Goal: Task Accomplishment & Management: Complete application form

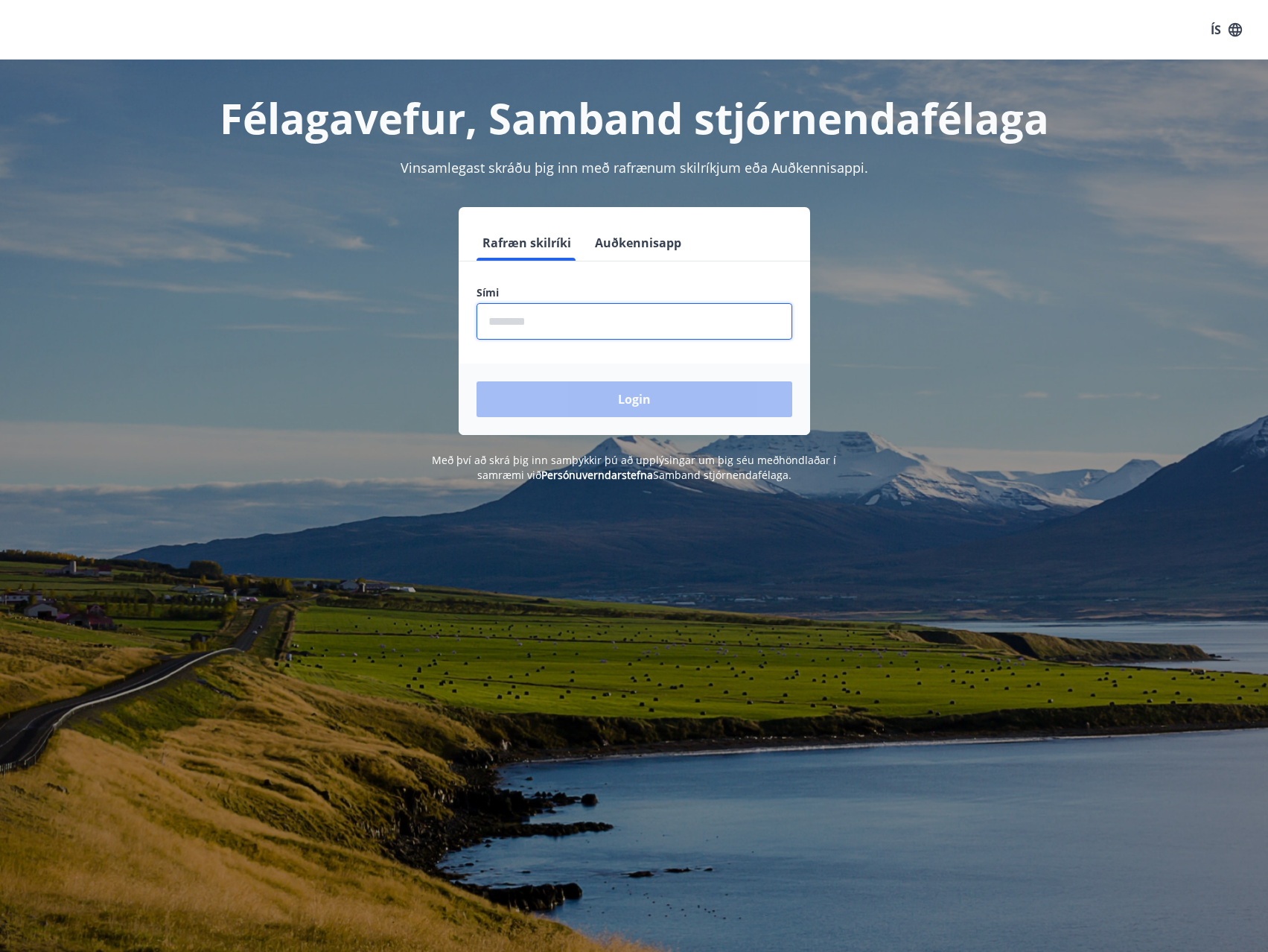
click at [561, 327] on input "phone" at bounding box center [634, 321] width 316 height 36
type input "********"
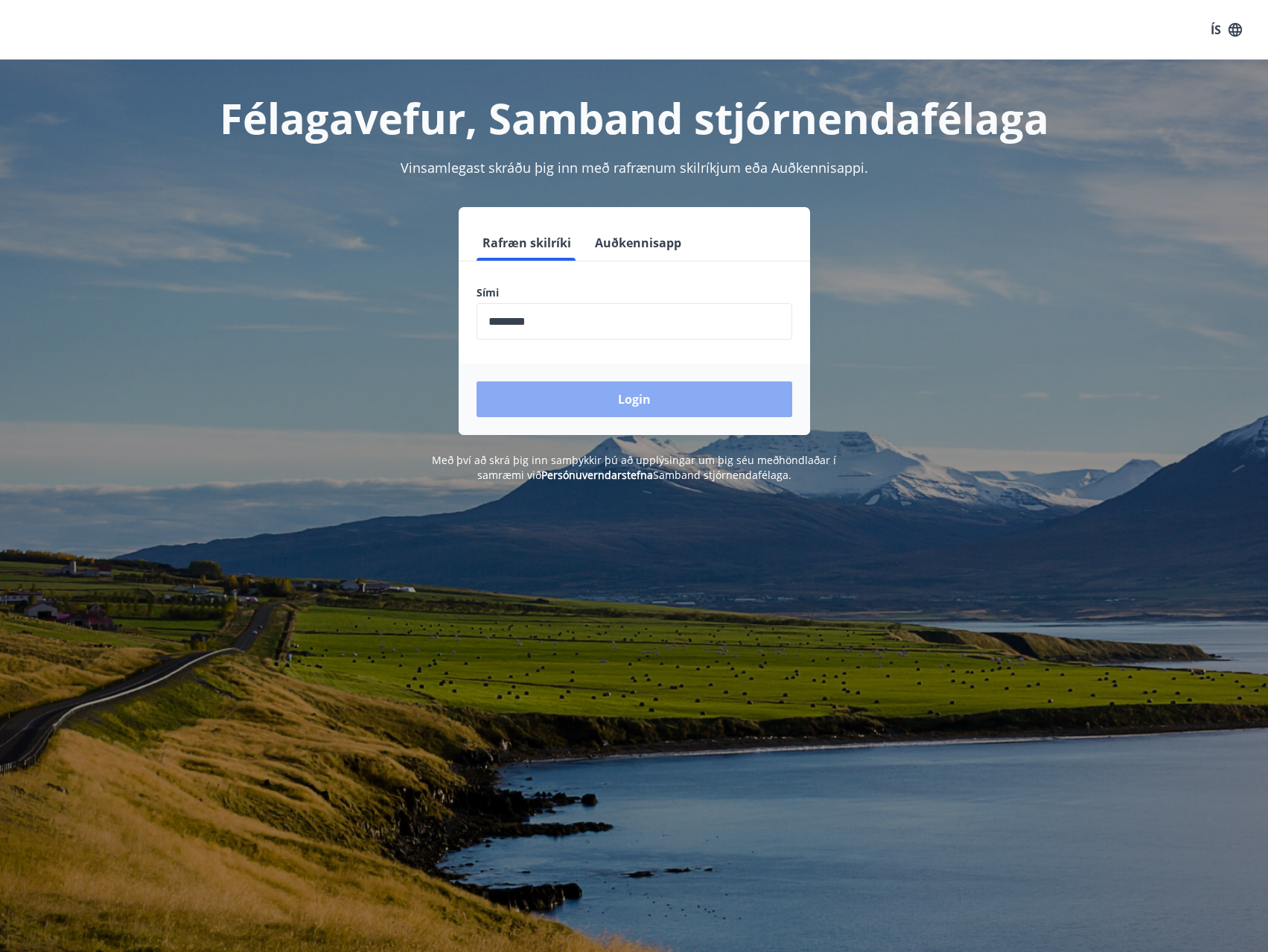
click at [603, 392] on button "Login" at bounding box center [634, 398] width 316 height 36
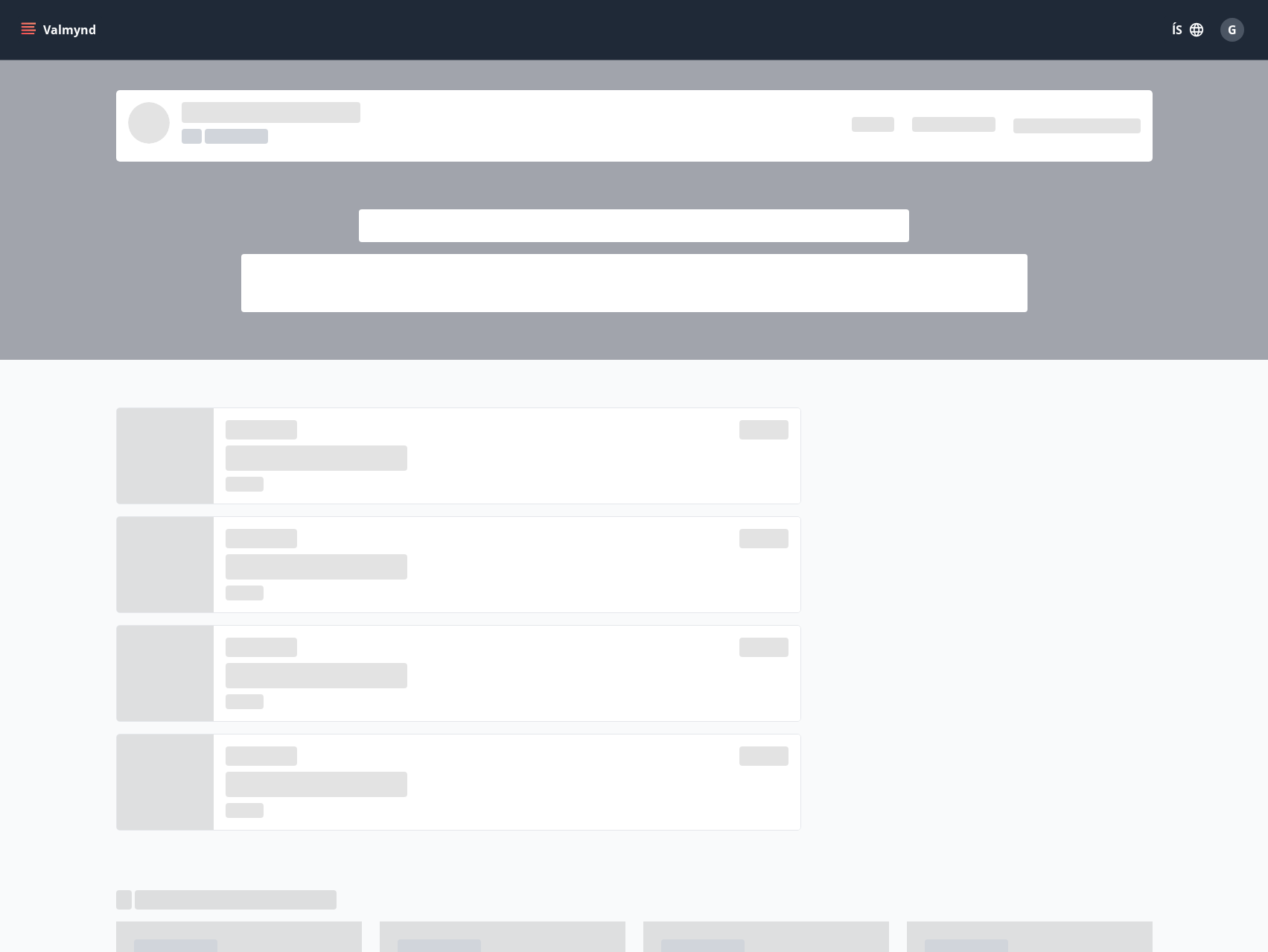
click at [995, 545] on div at bounding box center [977, 625] width 352 height 435
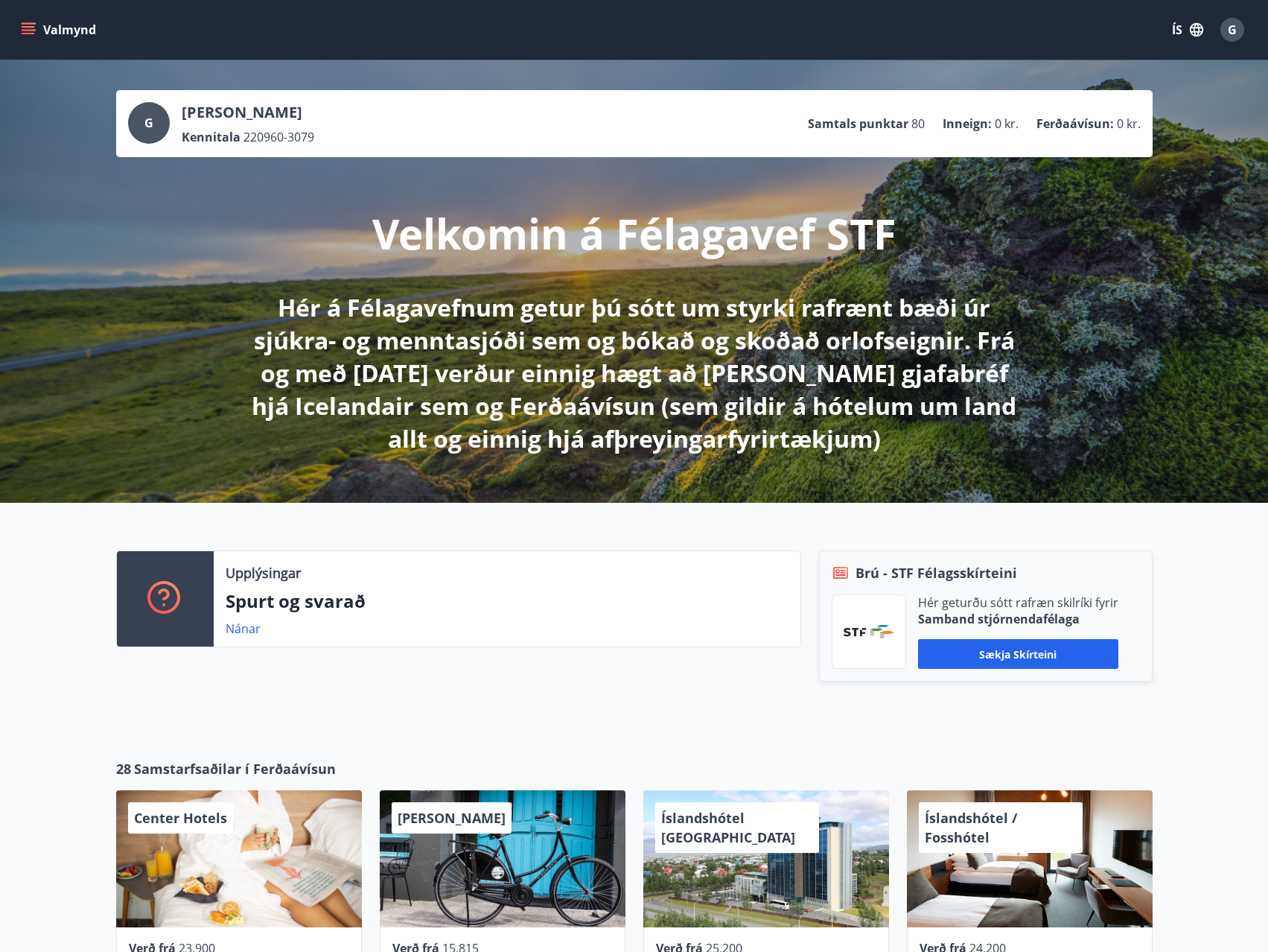
click at [438, 125] on div "G [PERSON_NAME] Kennitala 220960-3079 Samtals punktar 80 Inneign : 0 kr. Ferðaá…" at bounding box center [635, 124] width 1013 height 43
click at [702, 104] on div "G Guðmundur Hannesson Kennitala 220960-3079 Samtals punktar 80 Inneign : 0 kr. …" at bounding box center [635, 124] width 1013 height 43
click at [33, 25] on icon "menu" at bounding box center [28, 29] width 15 height 15
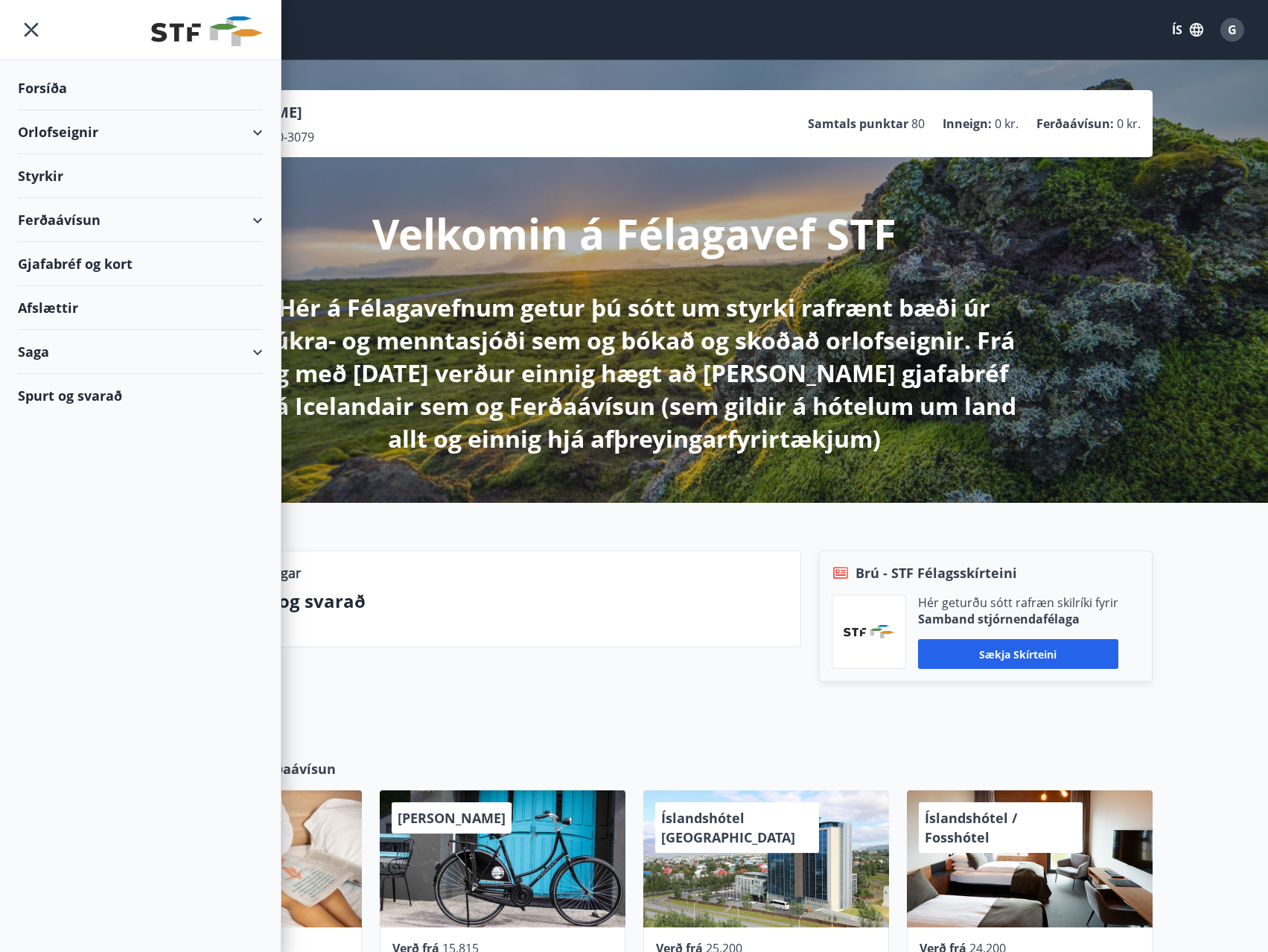
click at [257, 353] on div "Saga" at bounding box center [140, 352] width 245 height 44
click at [72, 577] on div "Skilagreinar" at bounding box center [139, 577] width 221 height 31
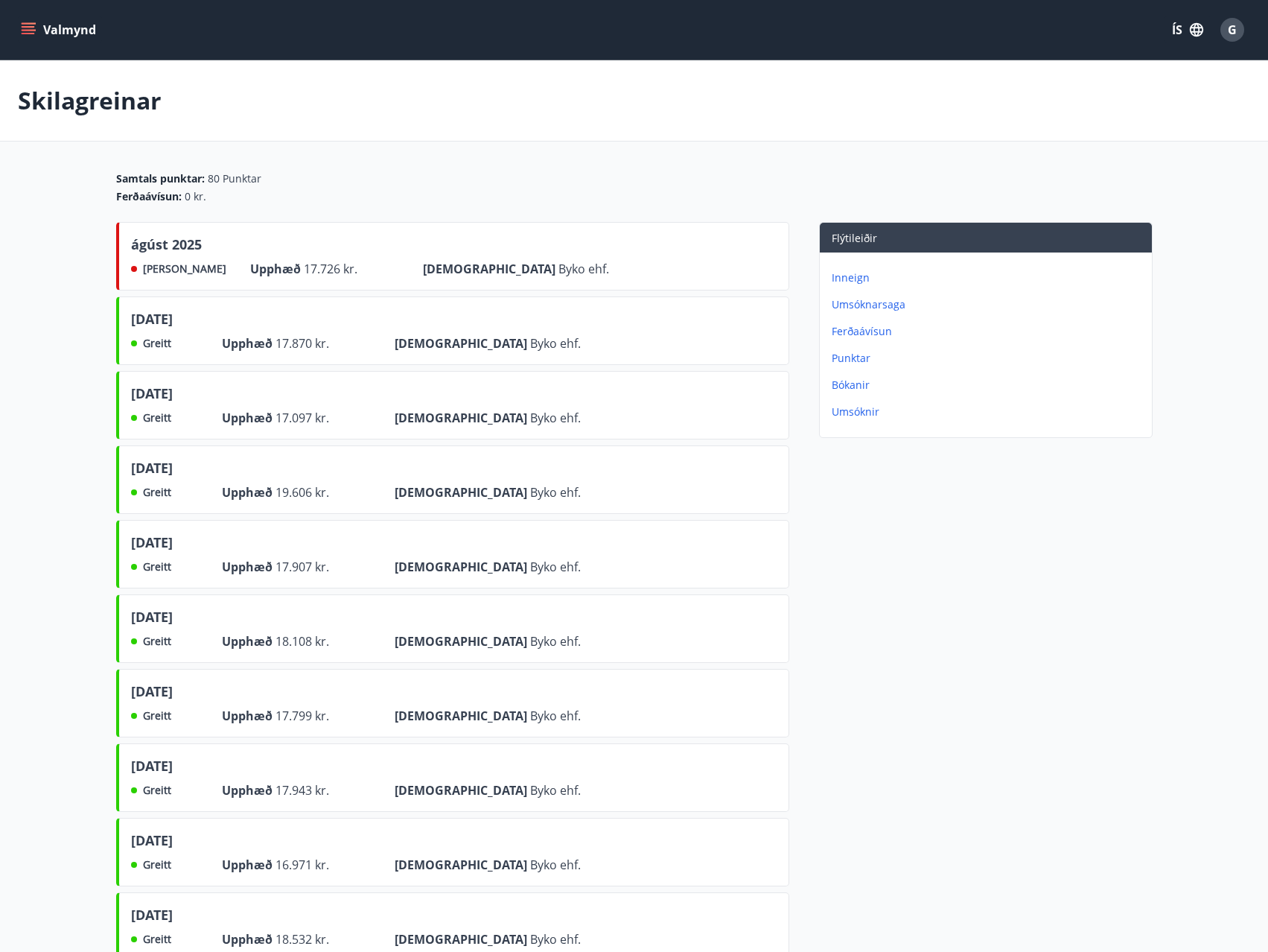
click at [853, 359] on p "Punktar" at bounding box center [989, 358] width 314 height 15
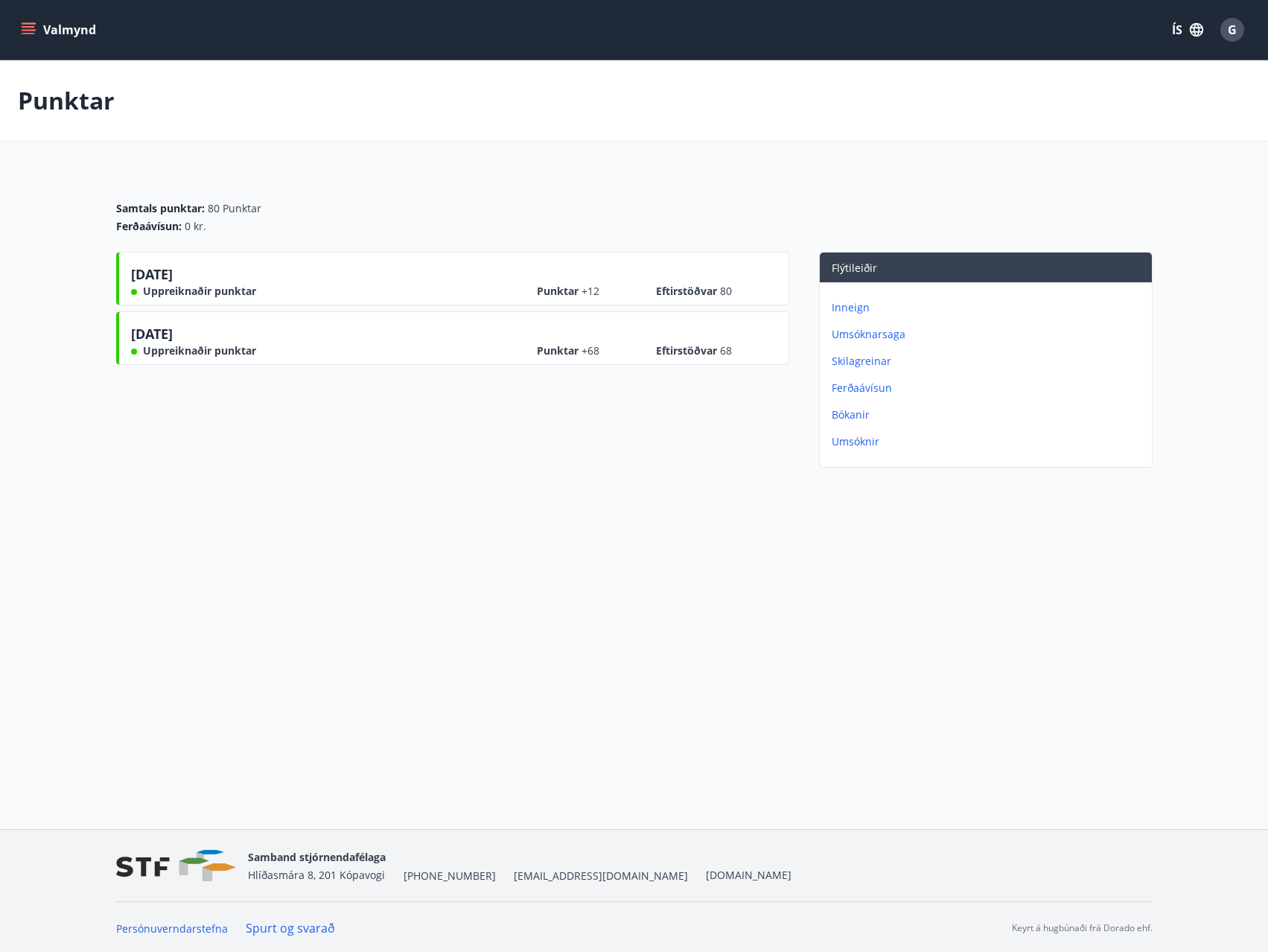
click at [843, 418] on p "Bókanir" at bounding box center [989, 414] width 314 height 15
click at [846, 391] on p "Ferðaávísun" at bounding box center [989, 387] width 314 height 15
click at [854, 365] on p "Skilagreinar" at bounding box center [989, 360] width 314 height 15
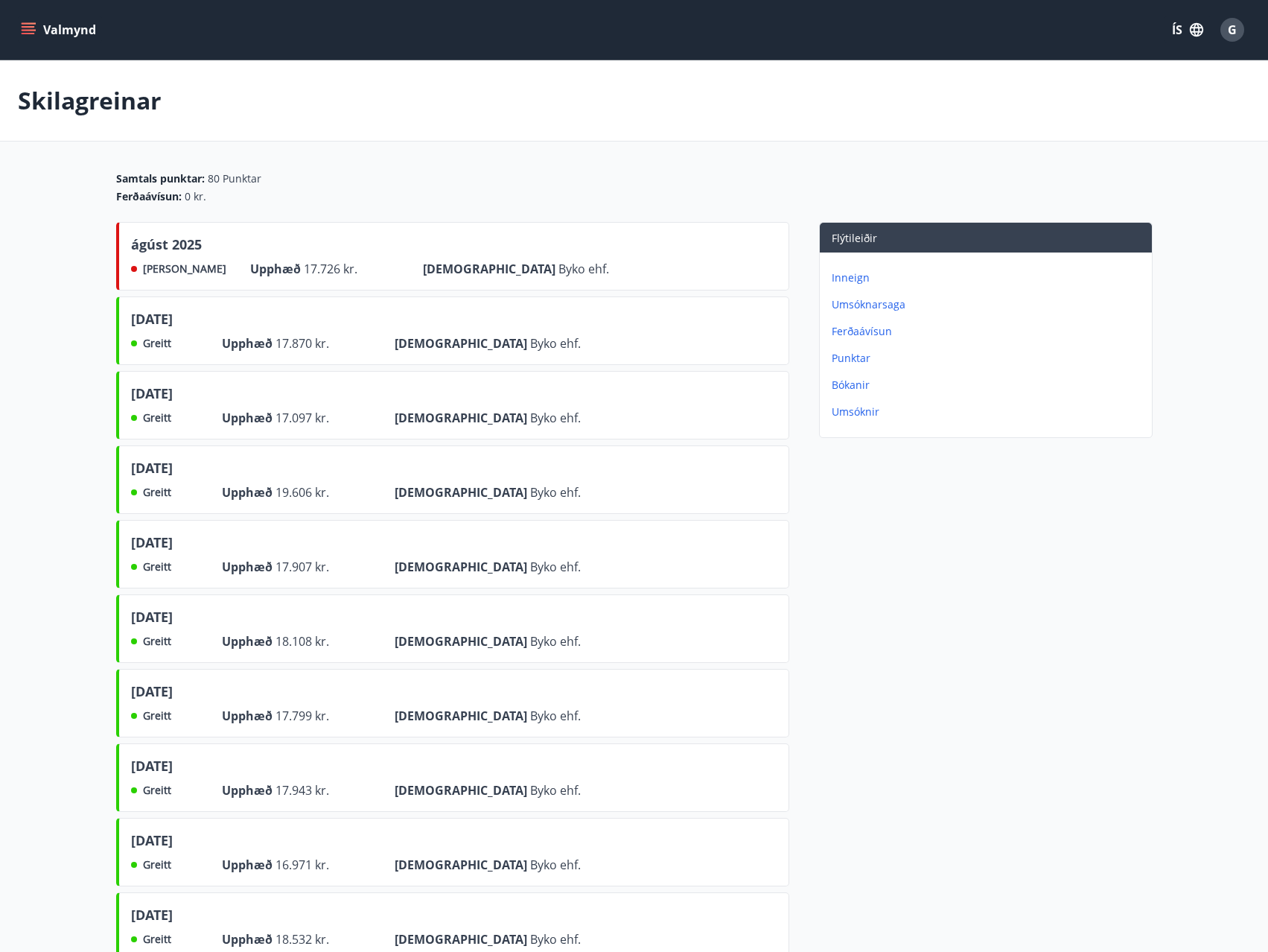
click at [23, 26] on icon "menu" at bounding box center [28, 27] width 13 height 2
click at [1235, 30] on span "G" at bounding box center [1232, 29] width 9 height 16
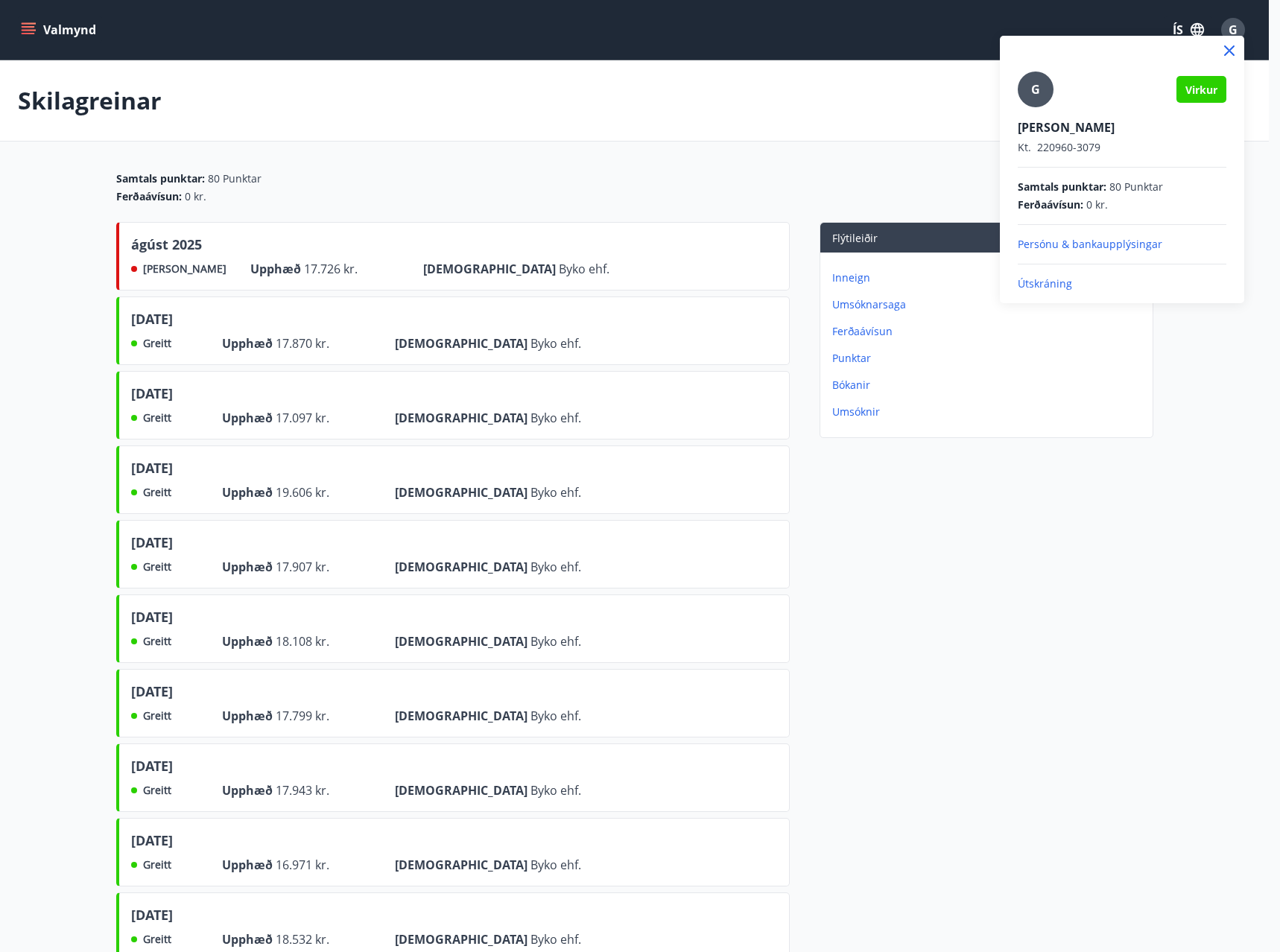
click at [1060, 249] on p "Persónu & bankaupplýsingar" at bounding box center [1122, 243] width 209 height 15
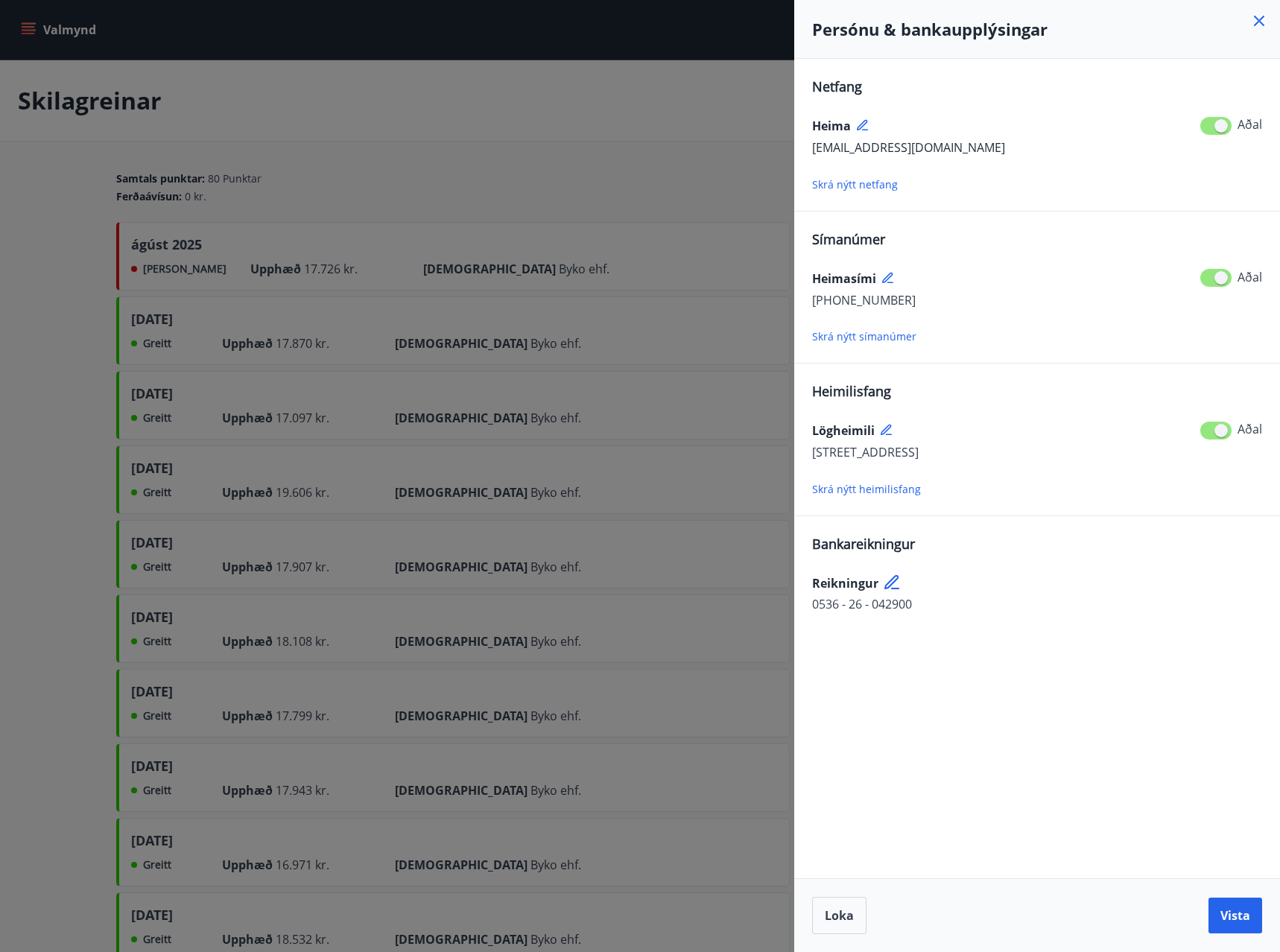
click at [1269, 23] on div "Persónu & bankaupplýsingar" at bounding box center [1037, 29] width 486 height 59
click at [1262, 20] on icon at bounding box center [1259, 21] width 18 height 18
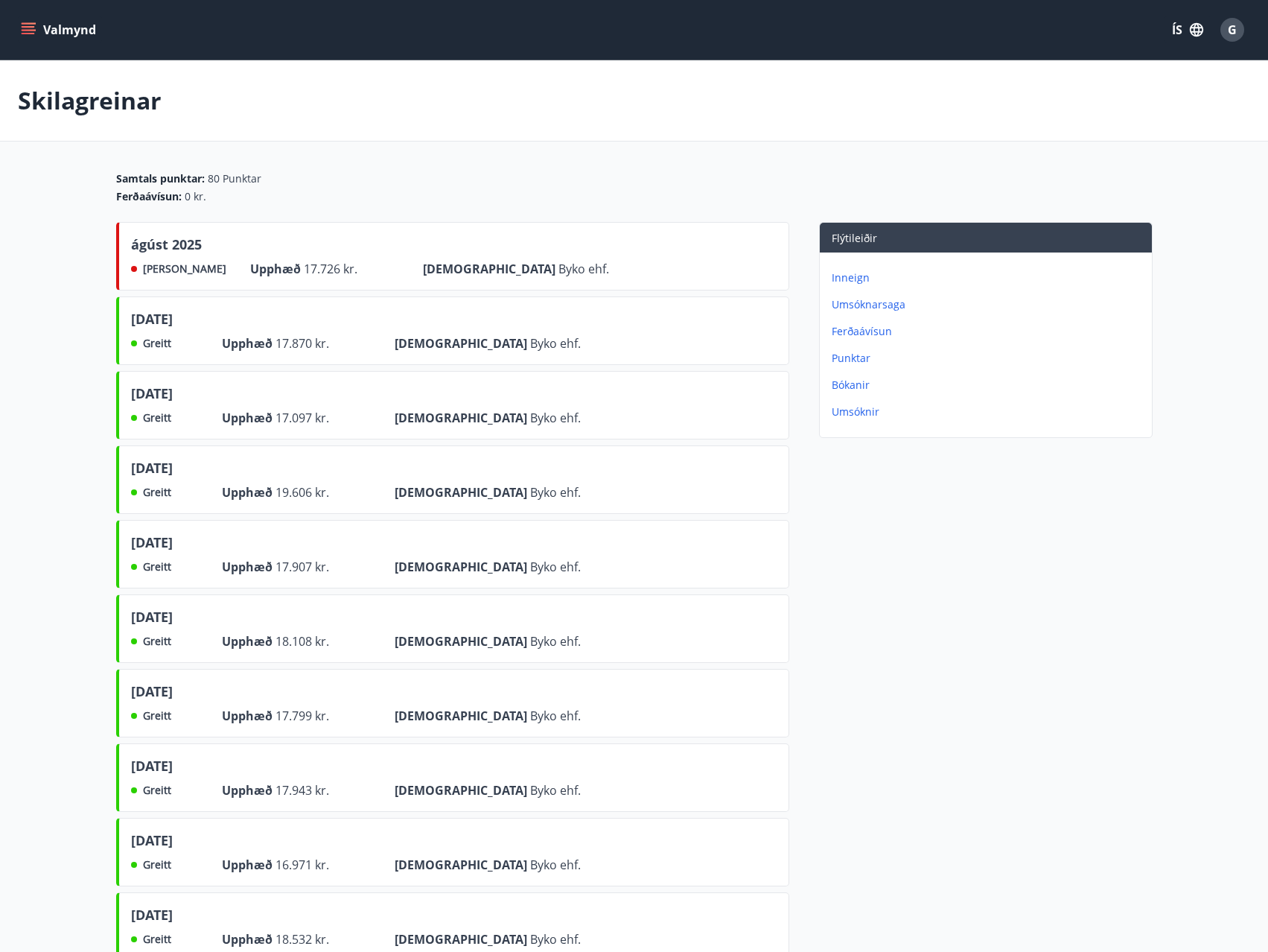
click at [18, 24] on button "Valmynd" at bounding box center [60, 29] width 84 height 27
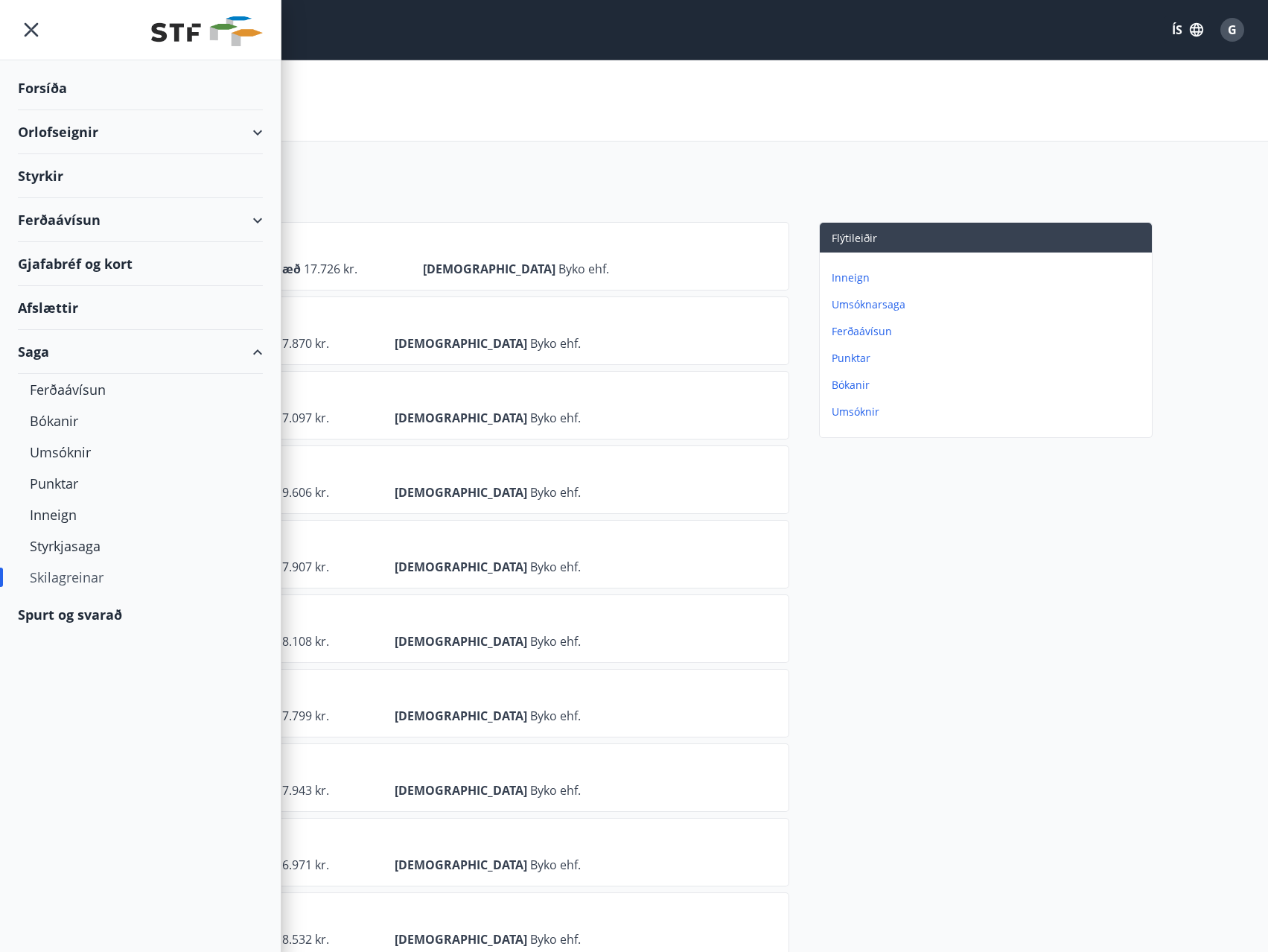
click at [261, 130] on div "Orlofseignir" at bounding box center [140, 132] width 245 height 44
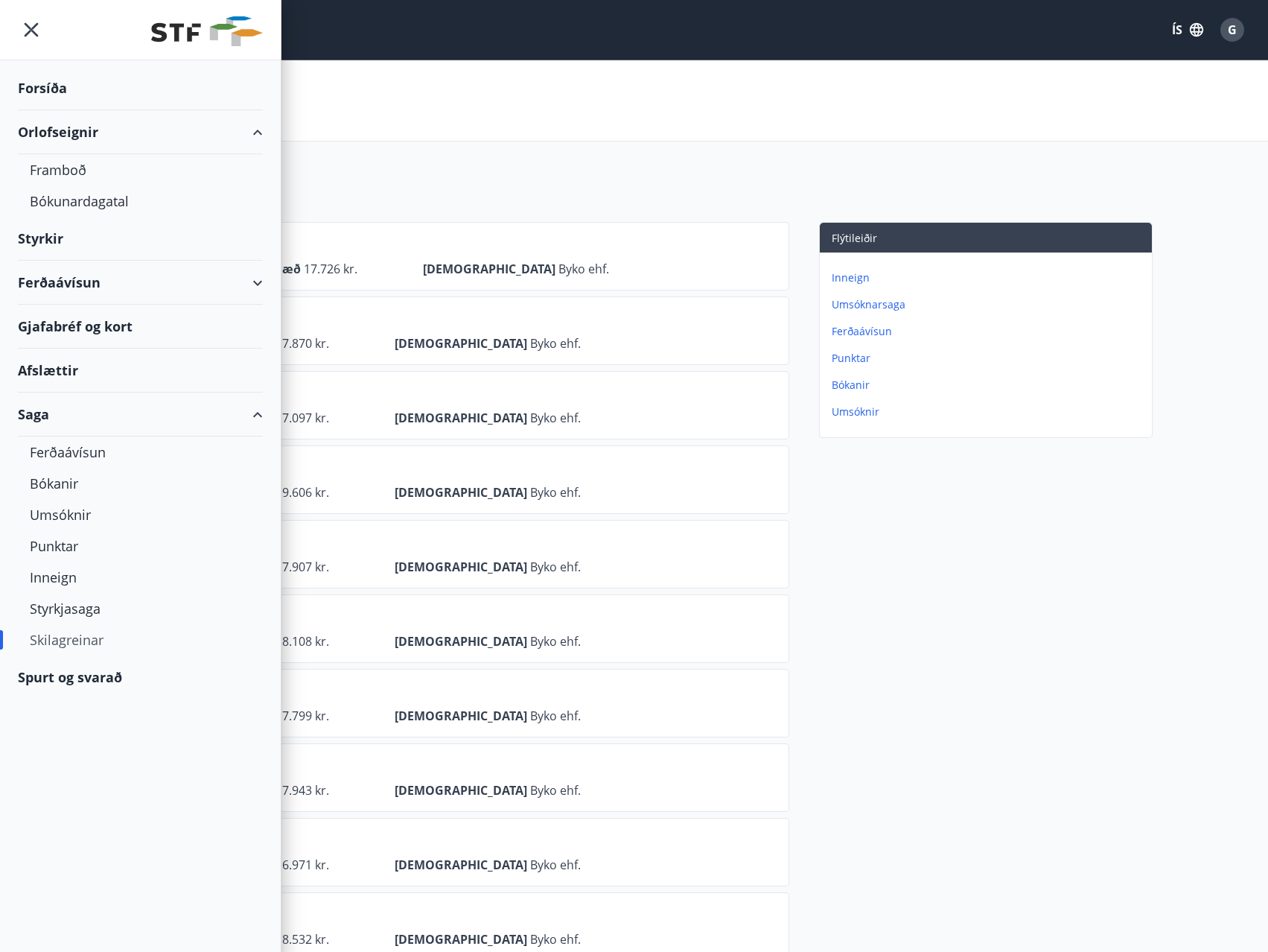
click at [261, 130] on div "Orlofseignir" at bounding box center [140, 132] width 245 height 44
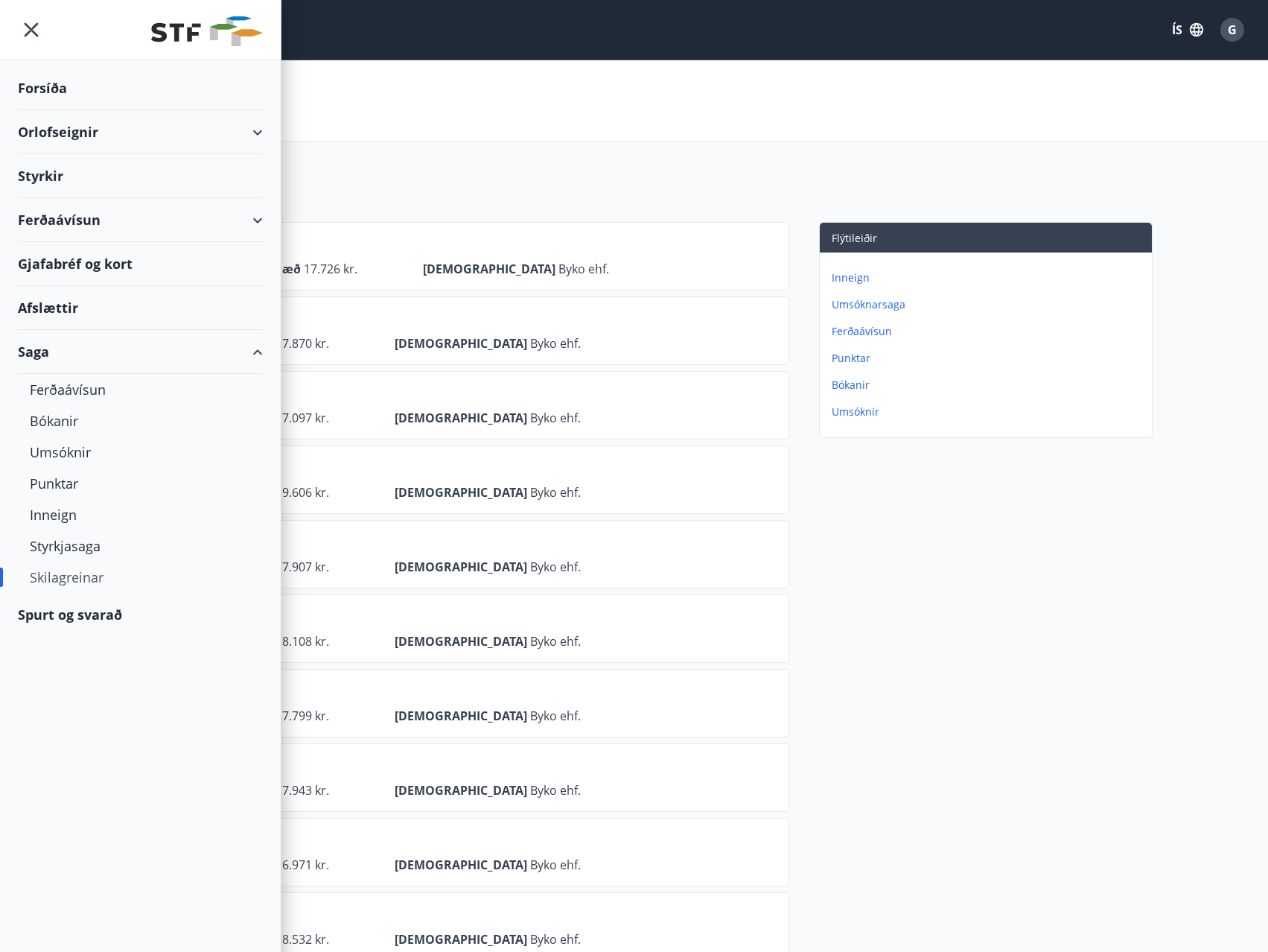
click at [49, 583] on div "Skilagreinar" at bounding box center [139, 577] width 221 height 31
click at [77, 574] on div "Skilagreinar" at bounding box center [139, 577] width 221 height 31
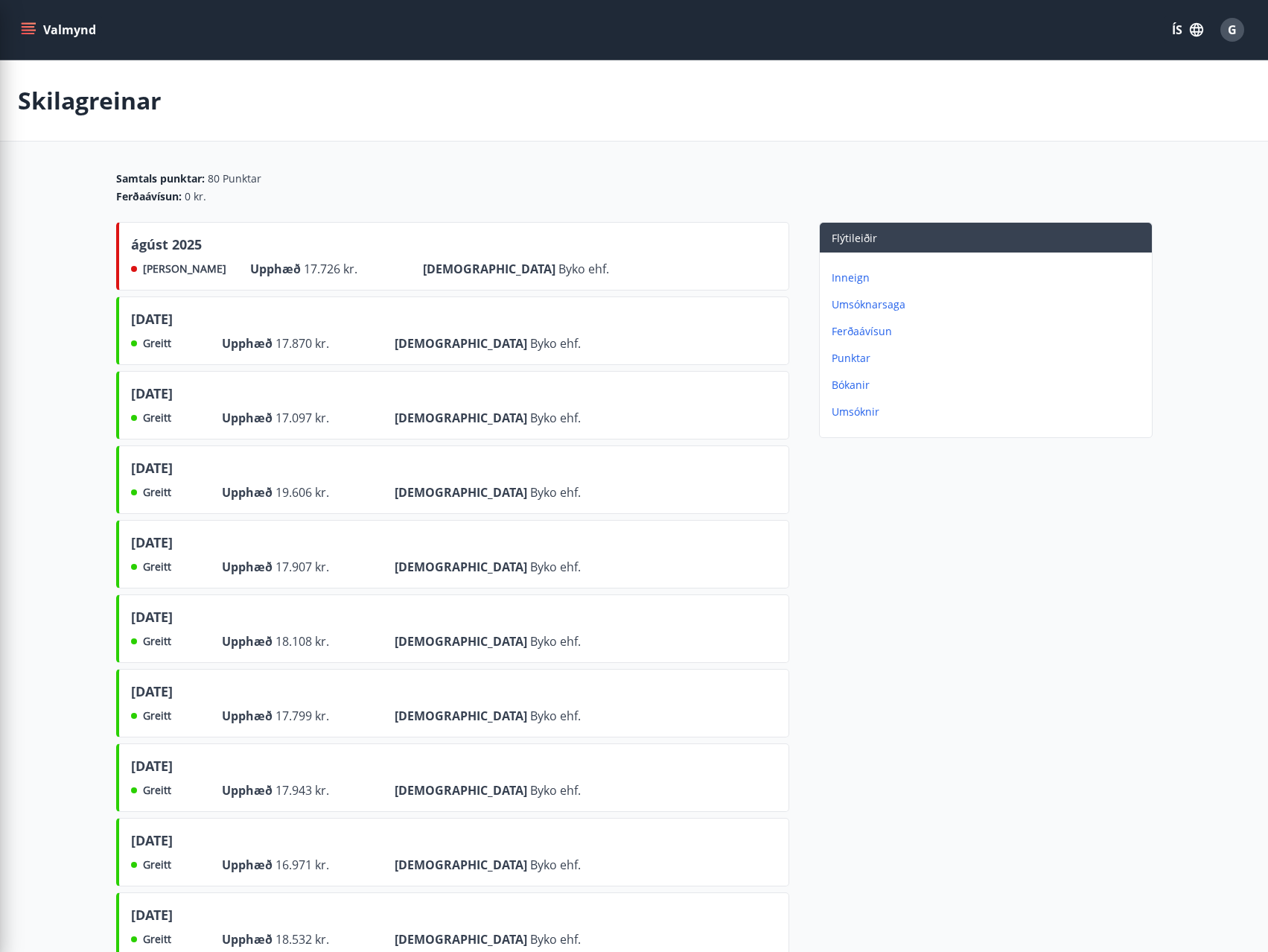
click at [657, 673] on div "febrúar 2025 Greitt Upphæð 17.799 kr. Frá Byko ehf." at bounding box center [452, 703] width 673 height 68
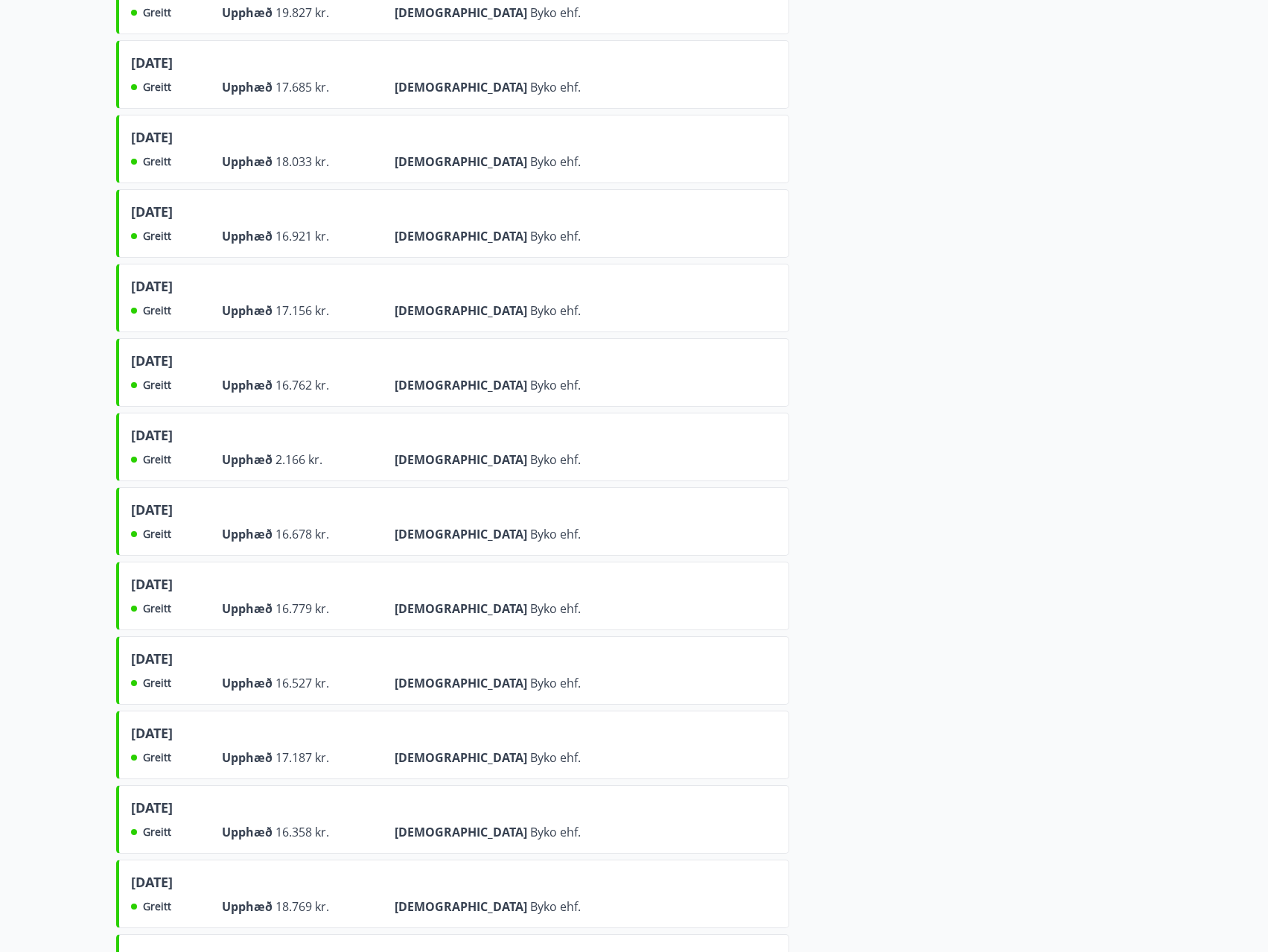
scroll to position [2062, 0]
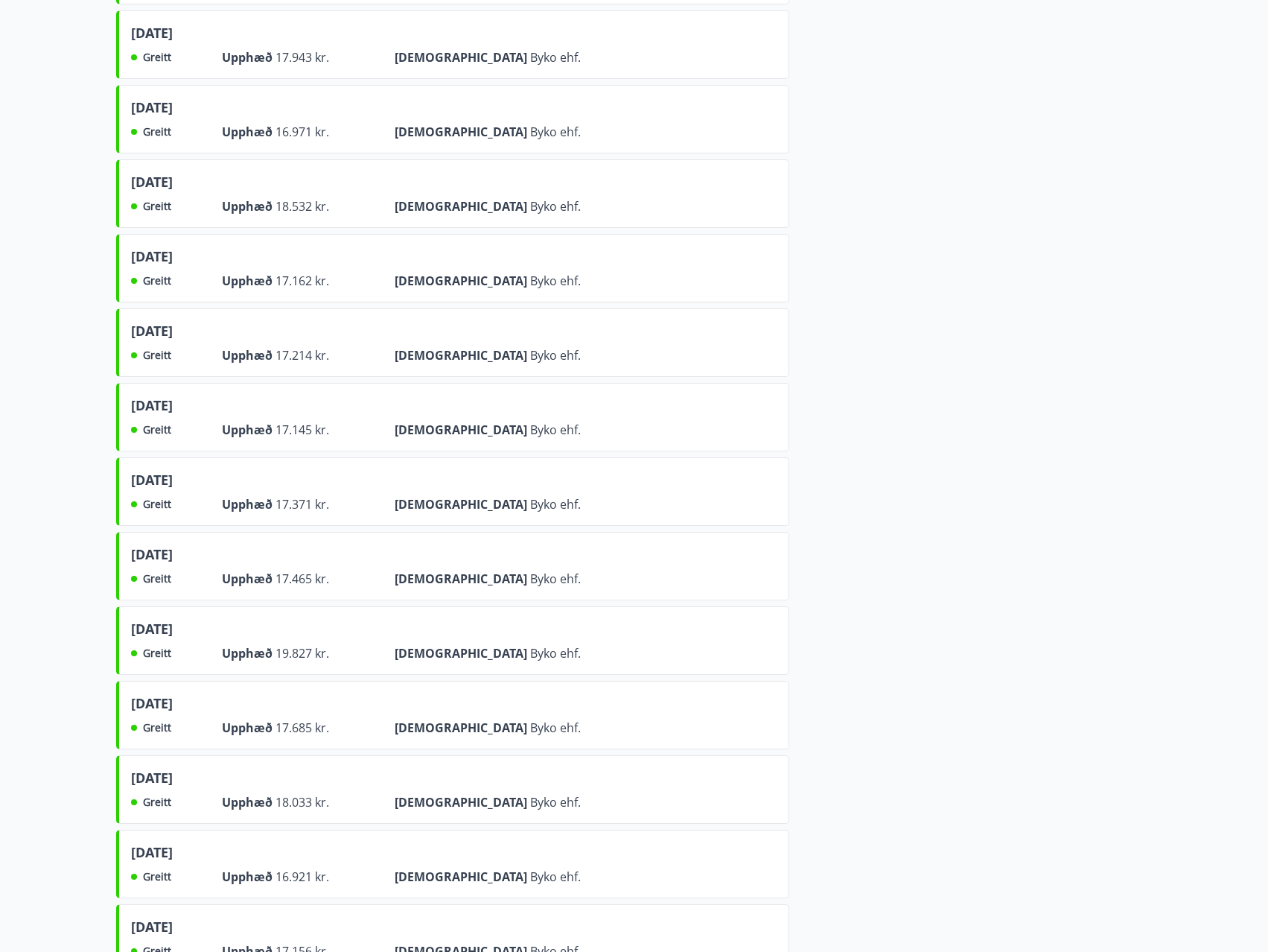
scroll to position [0, 0]
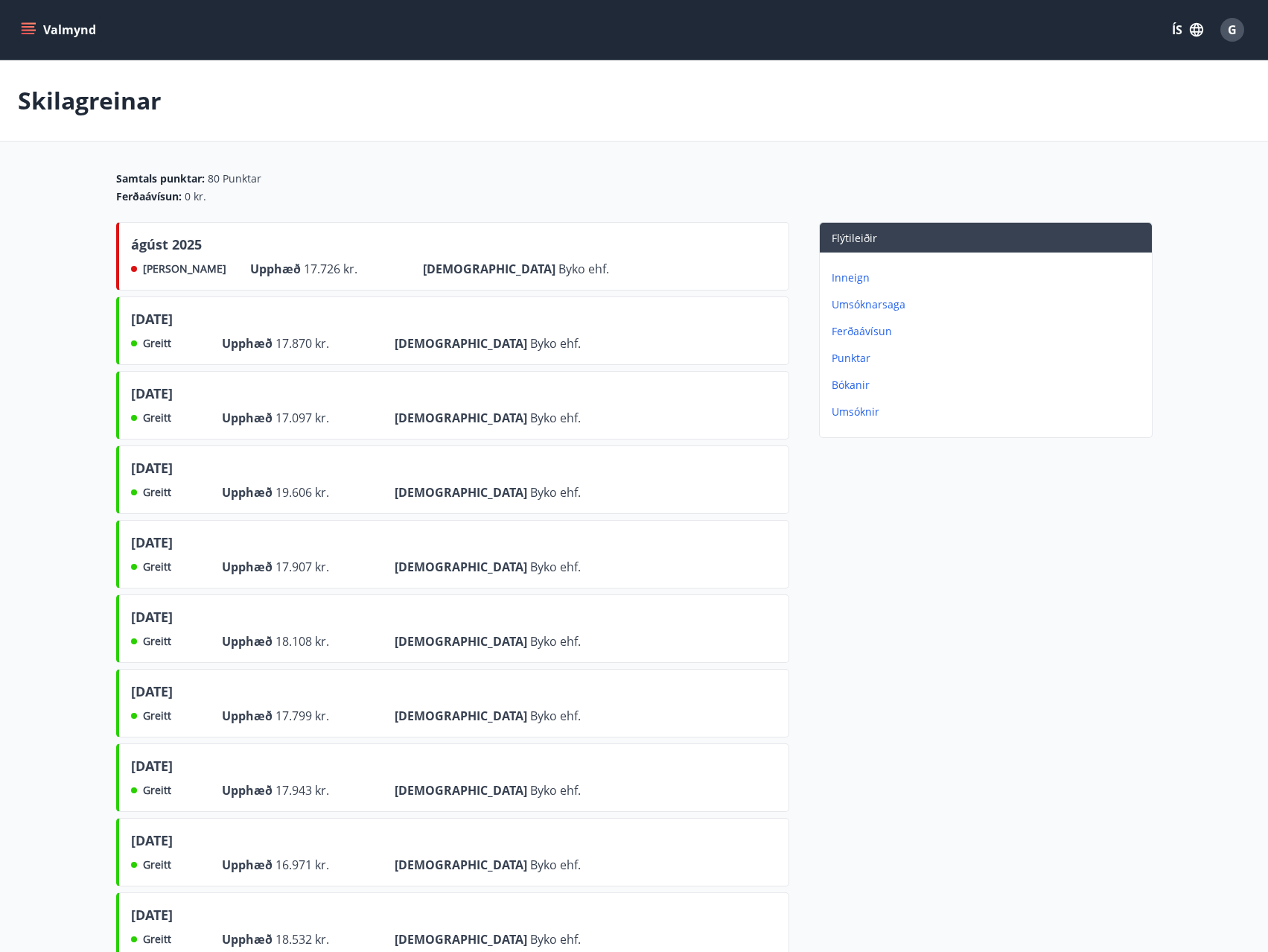
click at [426, 201] on div "Ferðaávísun : 0 kr." at bounding box center [634, 196] width 1037 height 15
click at [1232, 29] on span "G" at bounding box center [1232, 29] width 9 height 16
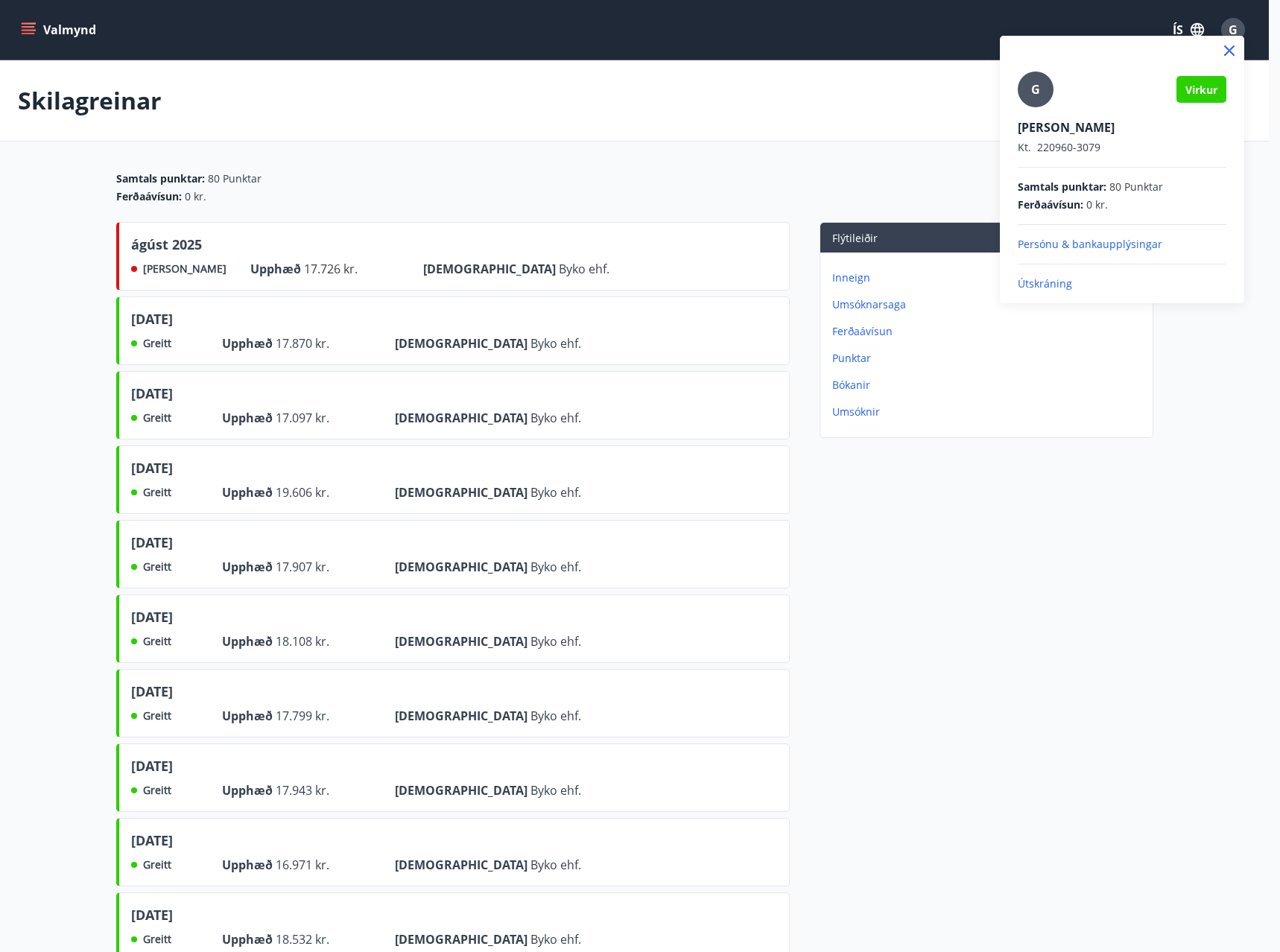
click at [1033, 89] on span "G" at bounding box center [1036, 89] width 9 height 16
click at [1033, 109] on input "G" at bounding box center [1120, 117] width 203 height 16
click at [1059, 142] on p "Kt. 220960-3079" at bounding box center [1122, 147] width 209 height 15
click at [796, 167] on div at bounding box center [640, 476] width 1280 height 952
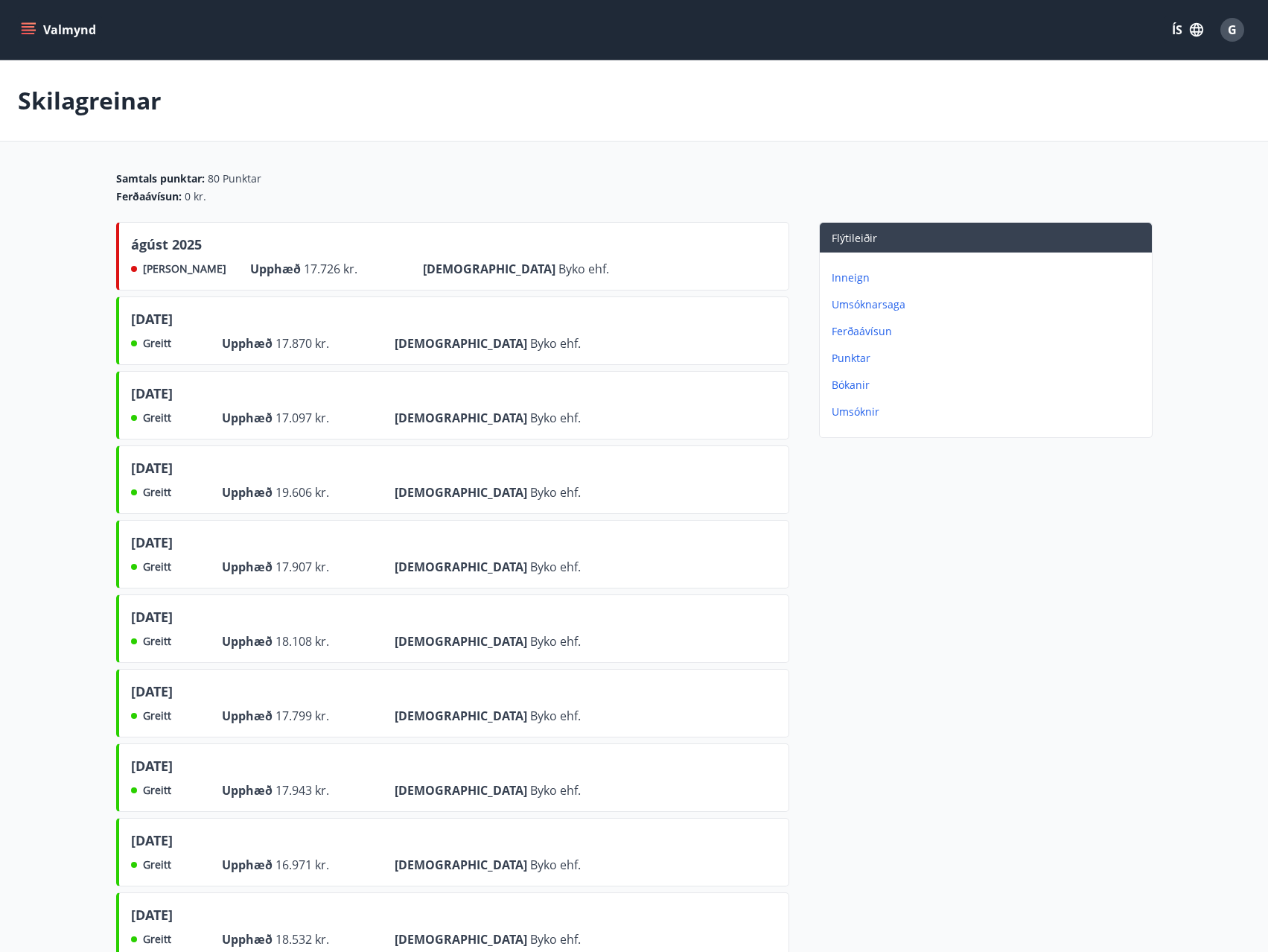
click at [24, 27] on icon "menu" at bounding box center [28, 27] width 13 height 2
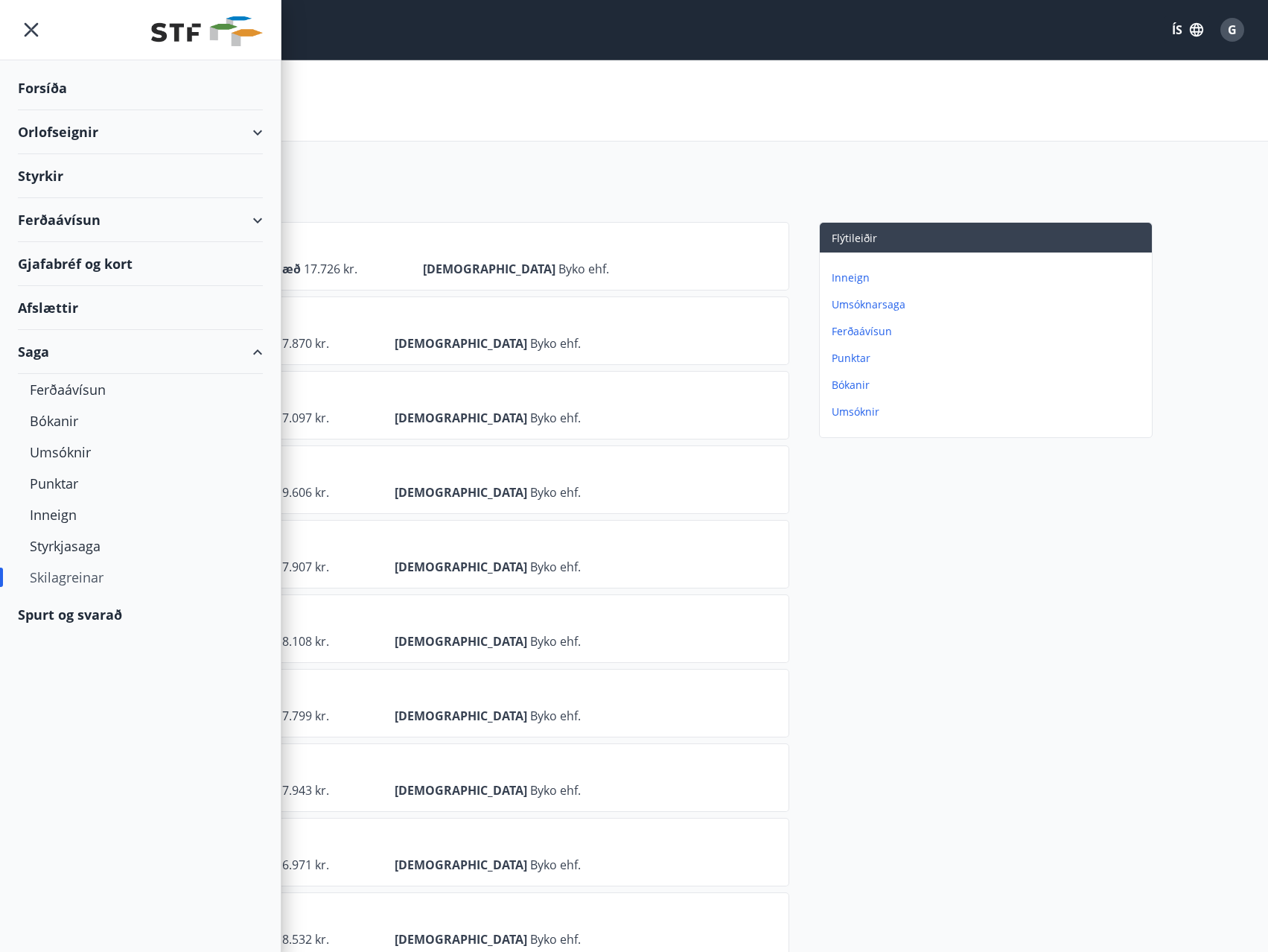
click at [204, 39] on img at bounding box center [207, 31] width 112 height 29
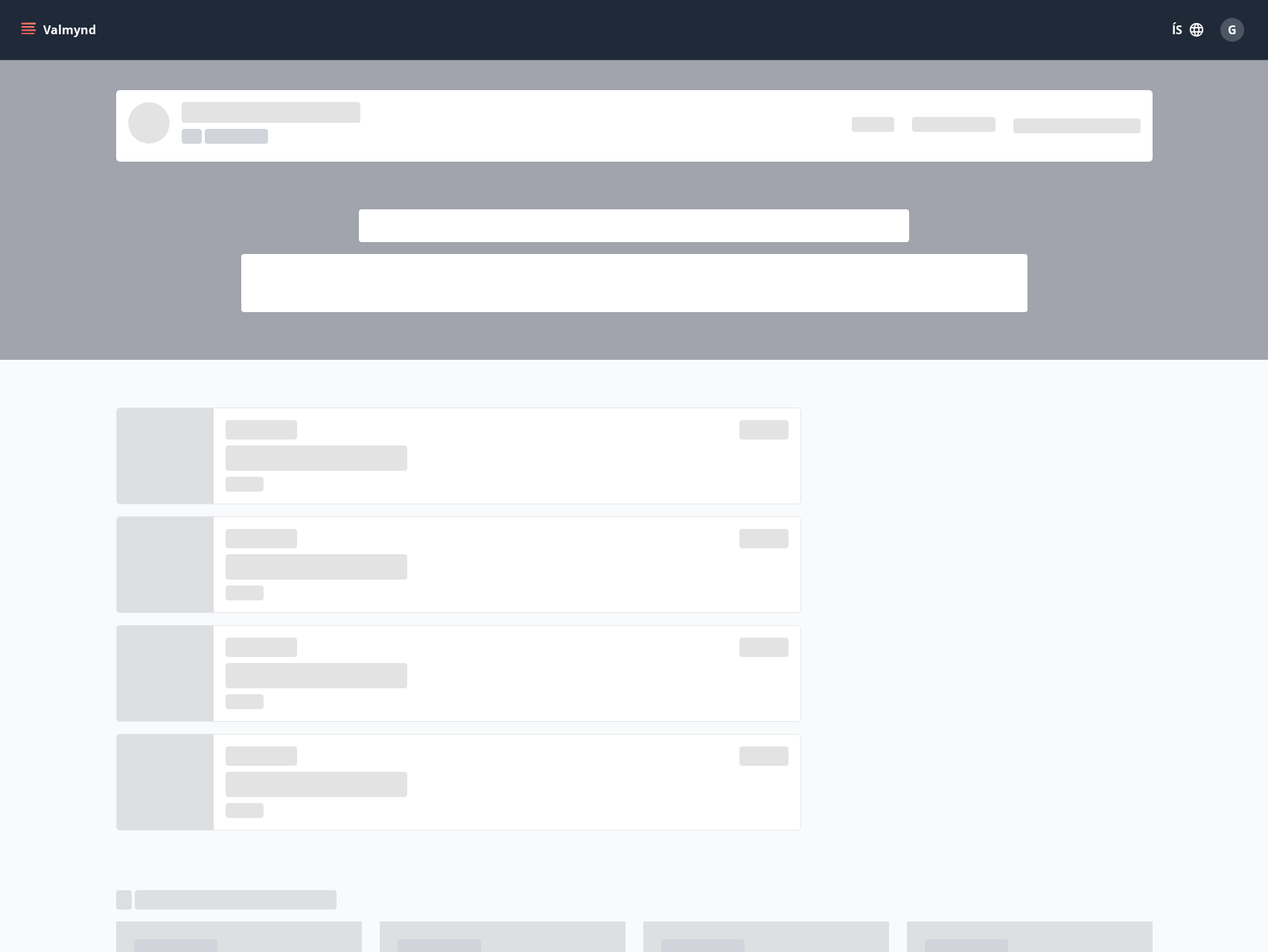
click at [1013, 494] on div at bounding box center [977, 625] width 352 height 435
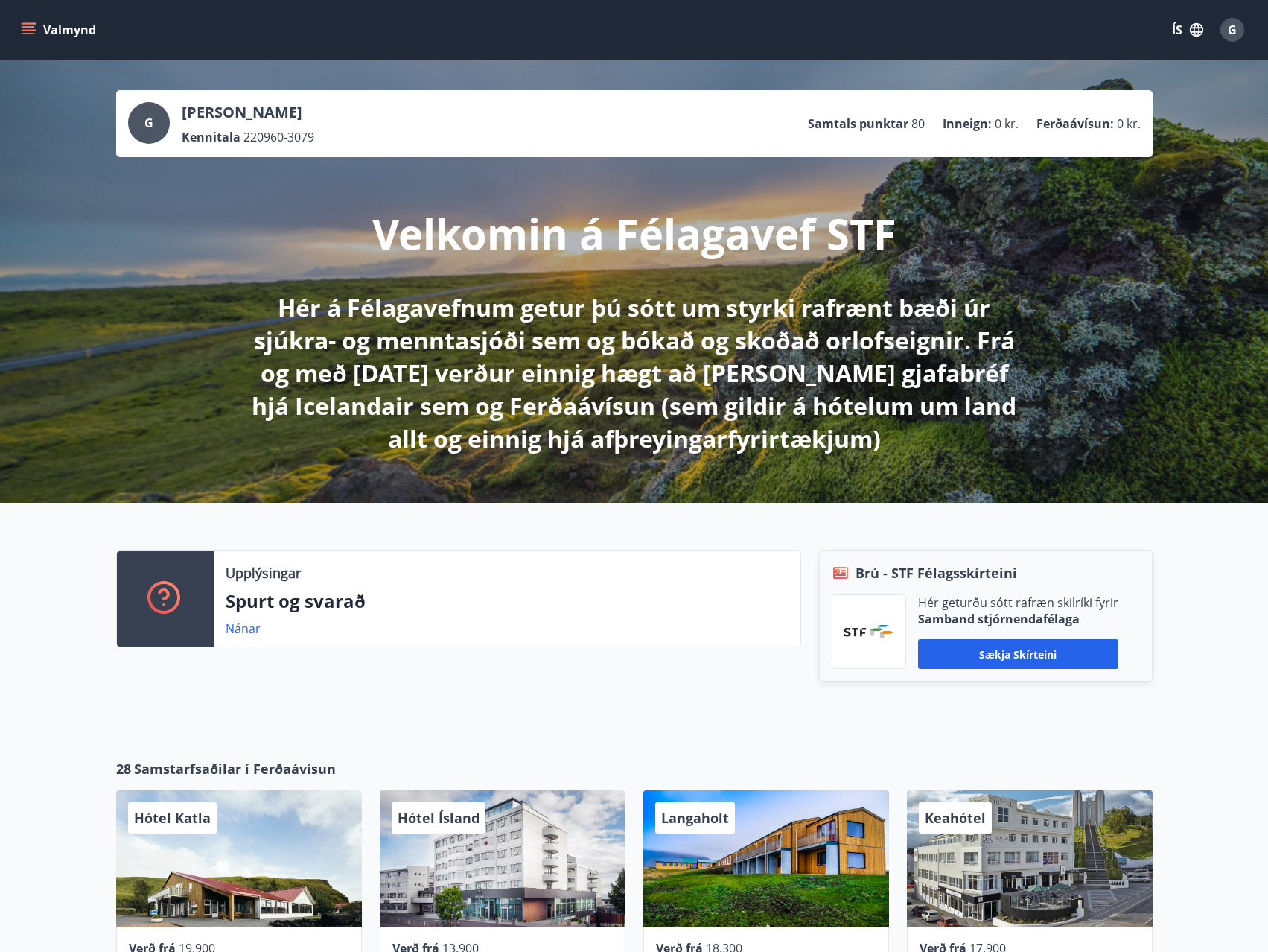
click at [721, 130] on div "G Guðmundur Hannesson Kennitala 220960-3079 Samtals punktar 80 Inneign : 0 kr. …" at bounding box center [635, 124] width 1013 height 43
click at [236, 156] on div "G Guðmundur Hannesson Kennitala 220960-3079 Samtals punktar 80 Inneign : 0 kr. …" at bounding box center [634, 123] width 1037 height 67
click at [30, 31] on icon "menu" at bounding box center [28, 29] width 15 height 15
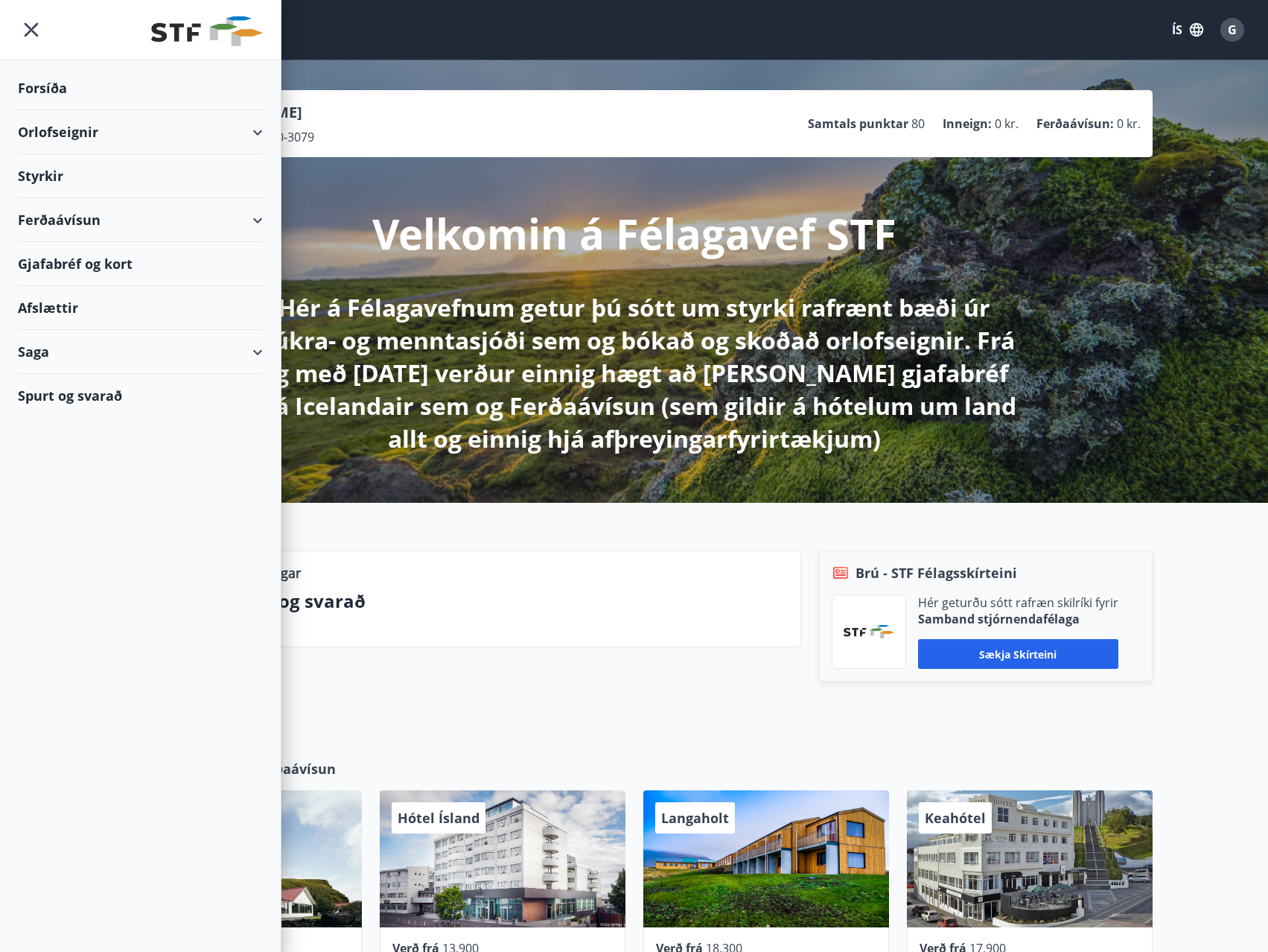
click at [48, 179] on div "Styrkir" at bounding box center [140, 176] width 245 height 44
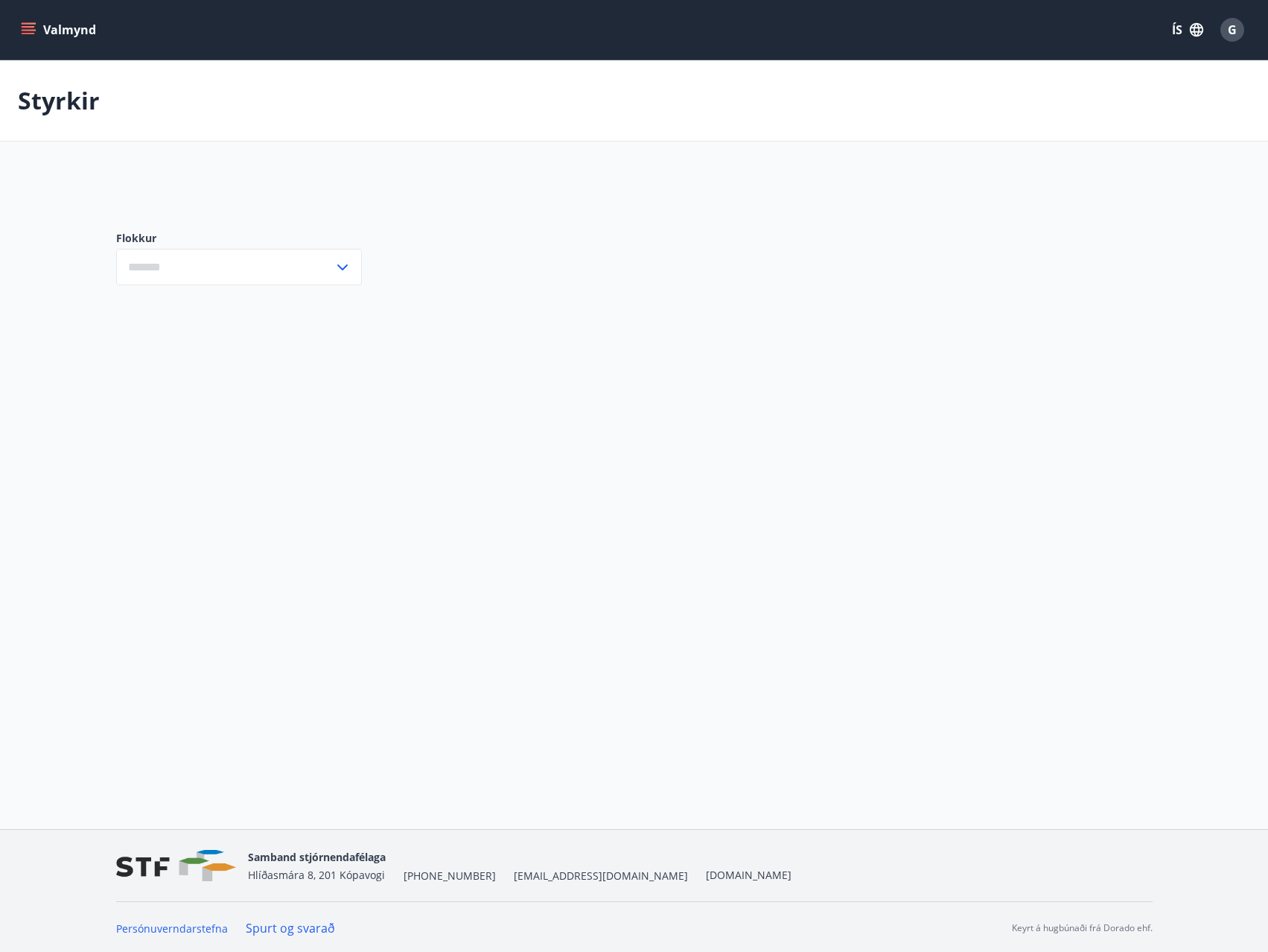
type input "***"
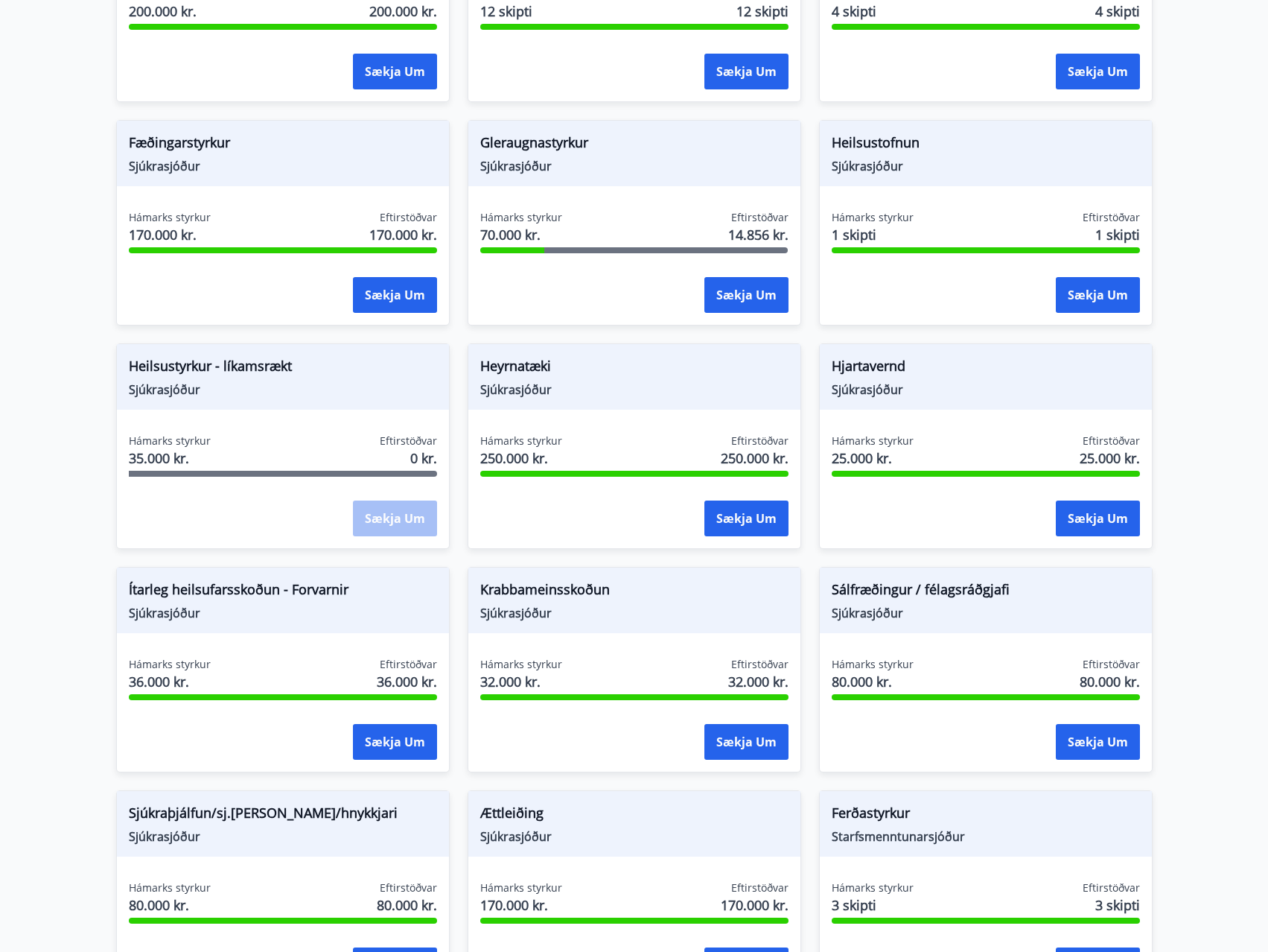
scroll to position [907, 0]
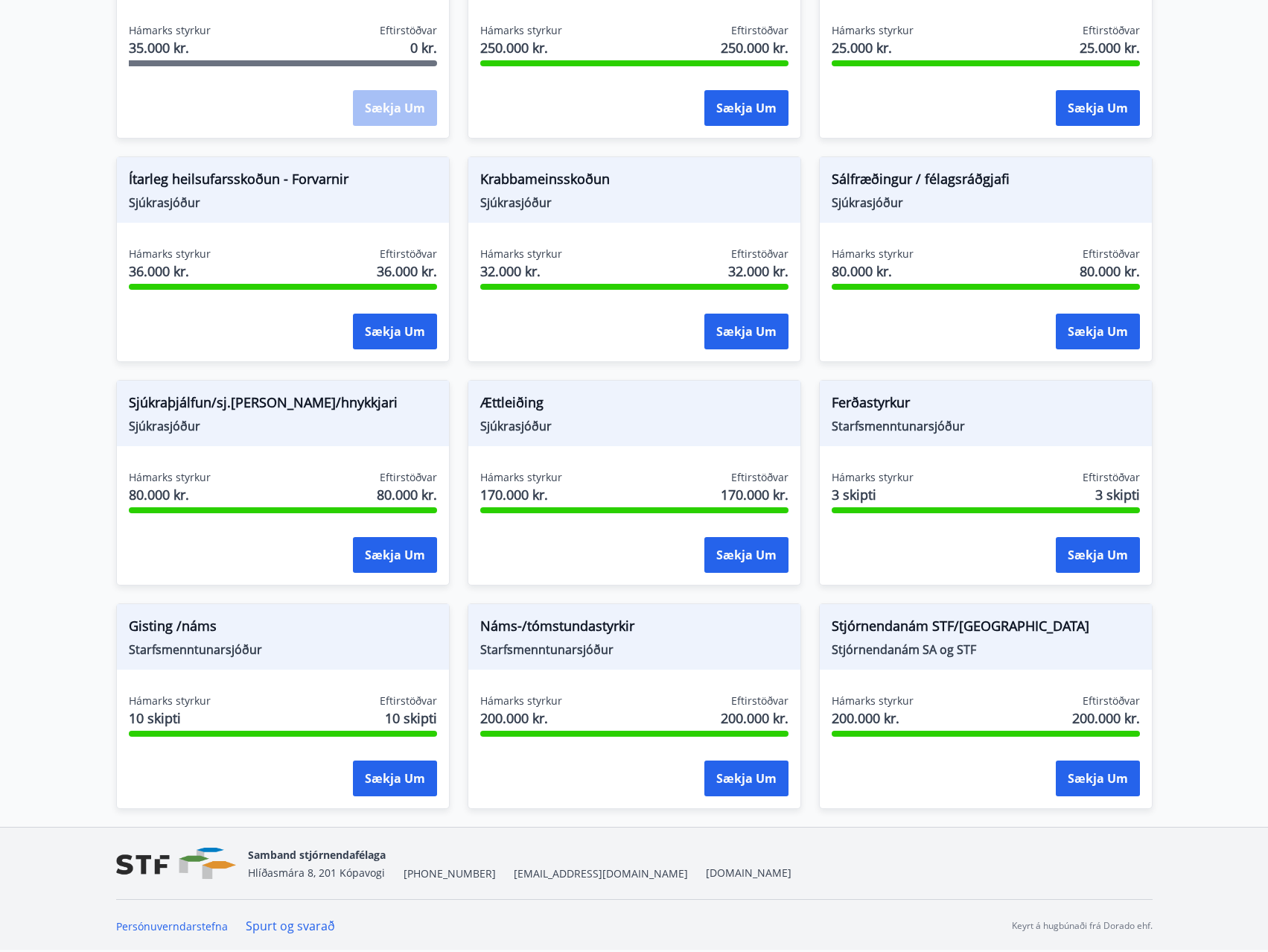
click at [1005, 648] on span "Stjórnendanám SA og STF" at bounding box center [987, 649] width 308 height 16
click at [925, 646] on span "Stjórnendanám SA og STF" at bounding box center [987, 649] width 308 height 16
click at [276, 488] on div "Hámarks styrkur 80.000 kr. Eftirstöðvar 80.000 kr." at bounding box center [283, 489] width 308 height 37
click at [915, 525] on div "Hámarks styrkur 3 skipti Eftirstöðvar 3 skipti Sækja um" at bounding box center [987, 525] width 333 height 109
click at [240, 680] on div "Gisting /náms Starfsmenntunarsjóður Hámarks styrkur 10 skipti Eftirstöðvar 10 s…" at bounding box center [282, 706] width 333 height 205
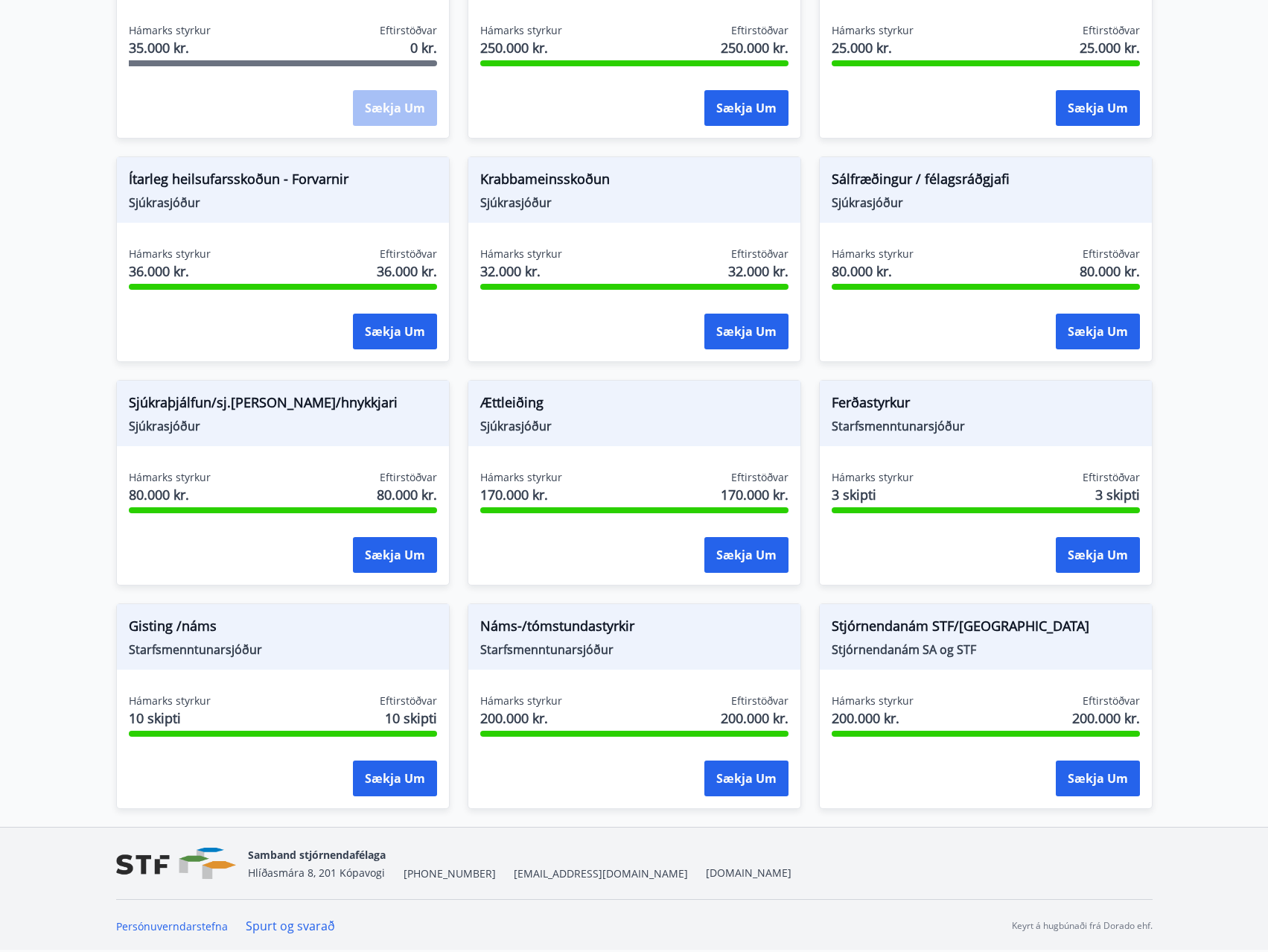
scroll to position [411, 0]
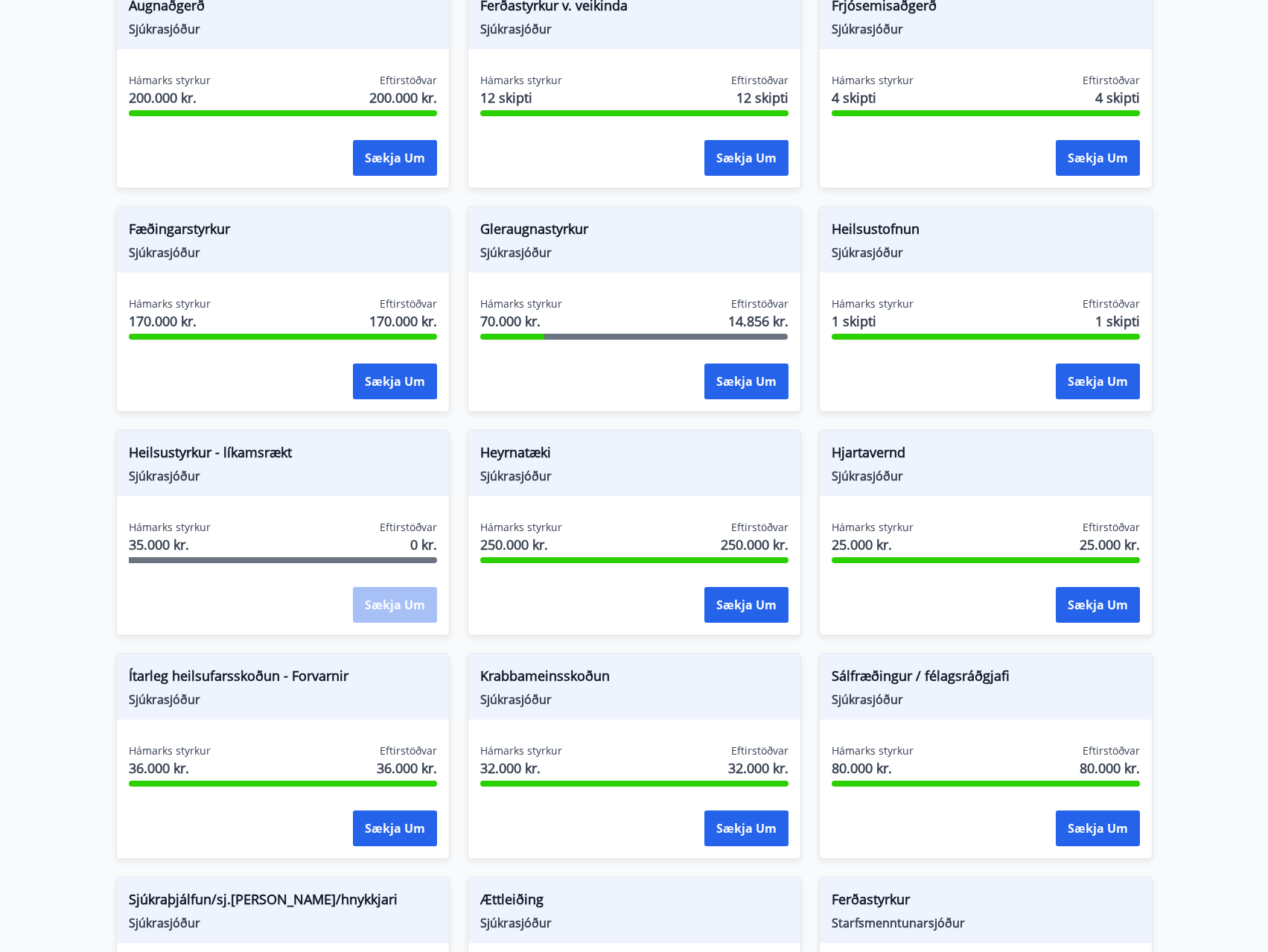
click at [624, 483] on span "Sjúkrasjóður" at bounding box center [635, 476] width 308 height 16
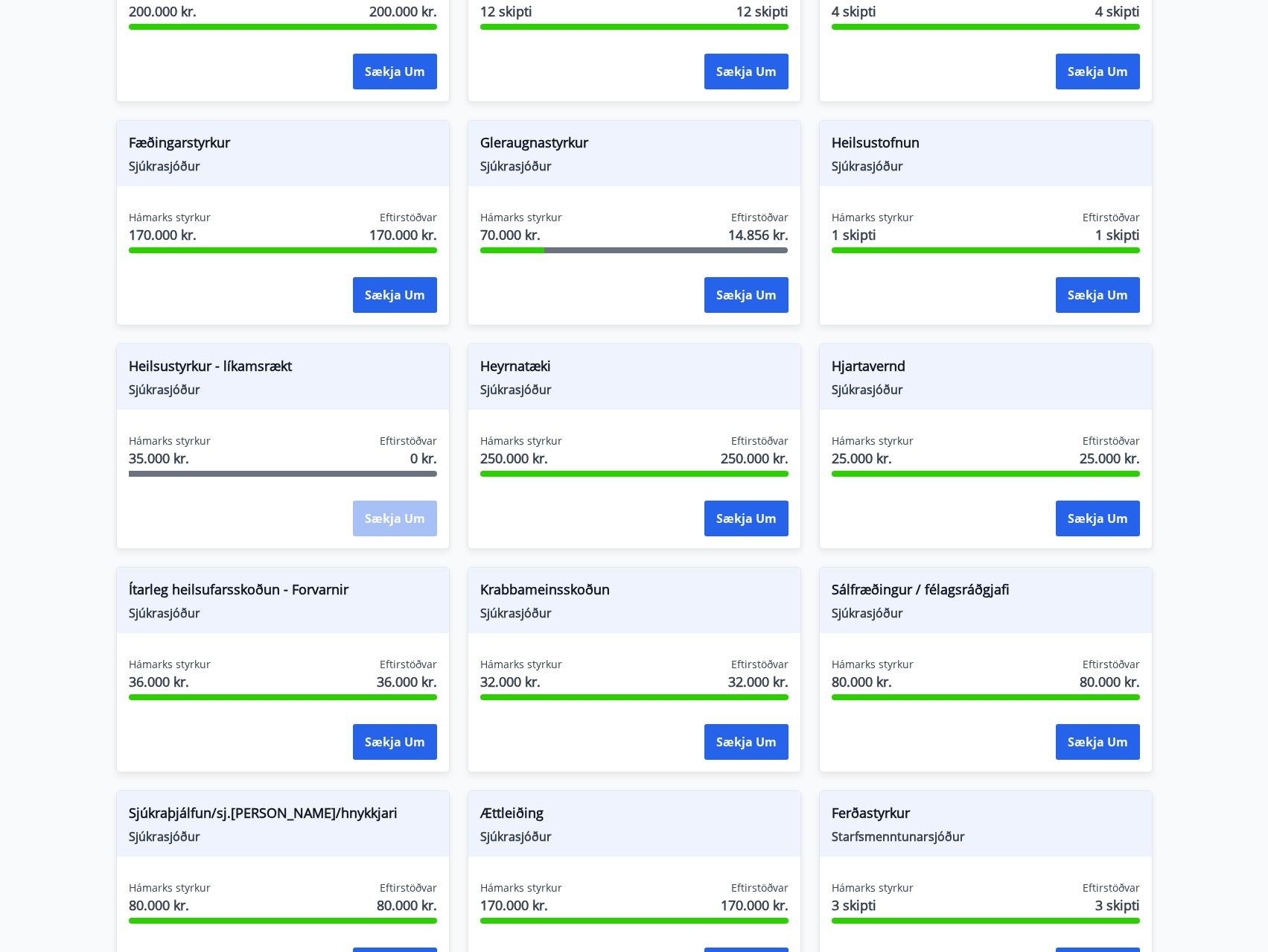
scroll to position [907, 0]
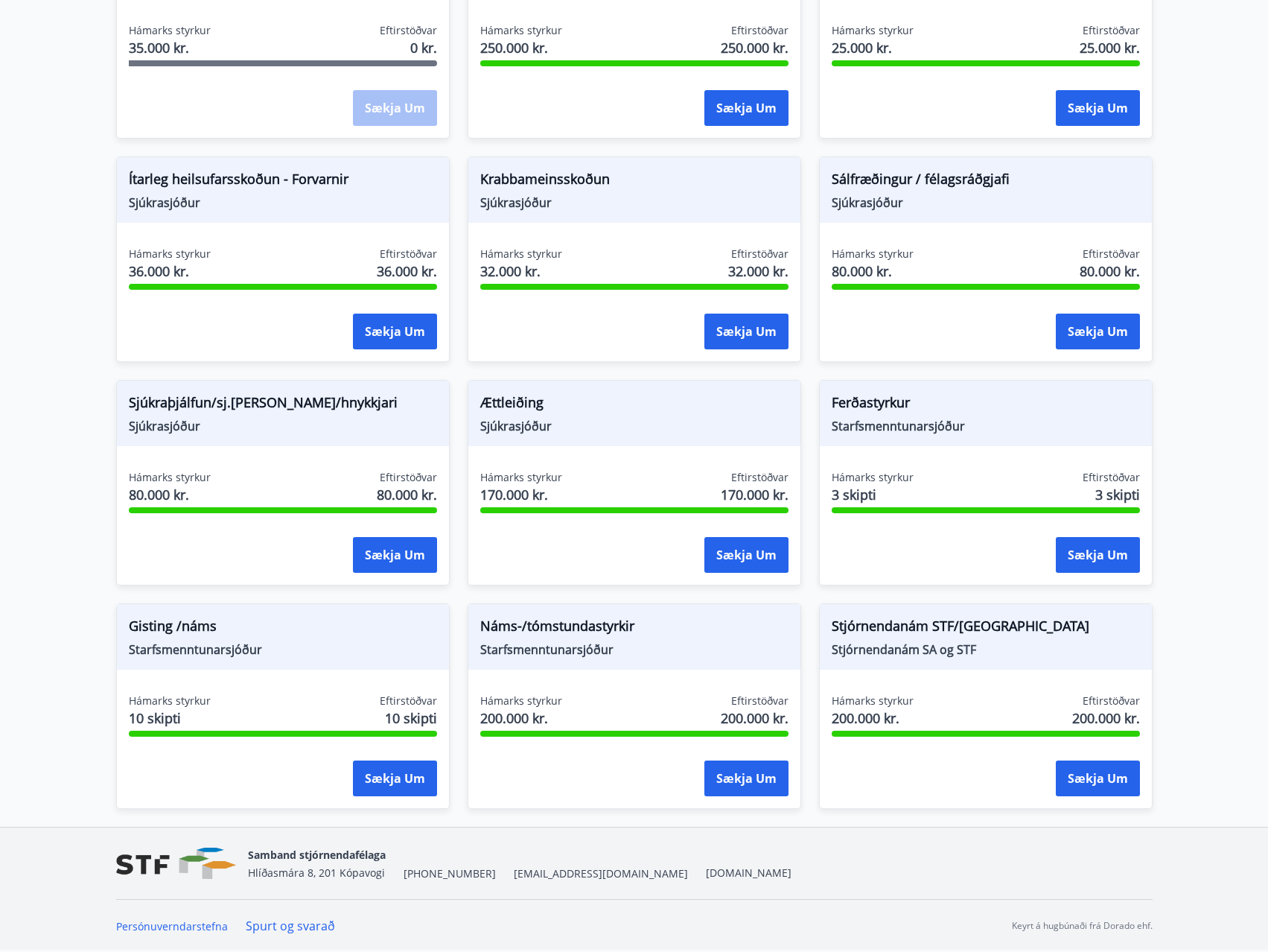
click at [217, 437] on div "Sjúkraþjálfun/sj.nudd/hnykkjari Sjúkrasjóður" at bounding box center [283, 413] width 333 height 66
click at [907, 567] on div "Sækja um" at bounding box center [987, 555] width 308 height 37
